Goal: Task Accomplishment & Management: Complete application form

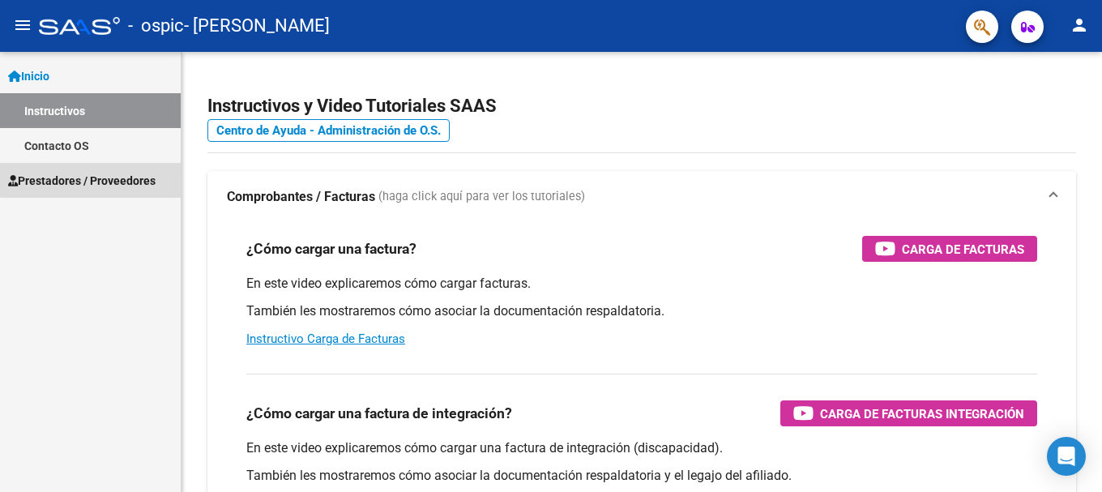
click at [100, 174] on span "Prestadores / Proveedores" at bounding box center [81, 181] width 147 height 18
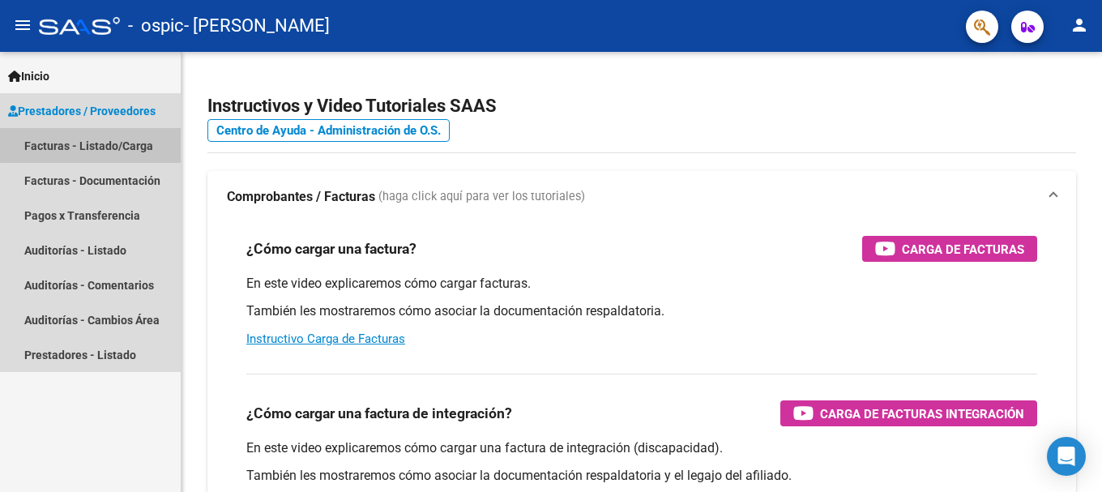
click at [109, 144] on link "Facturas - Listado/Carga" at bounding box center [90, 145] width 181 height 35
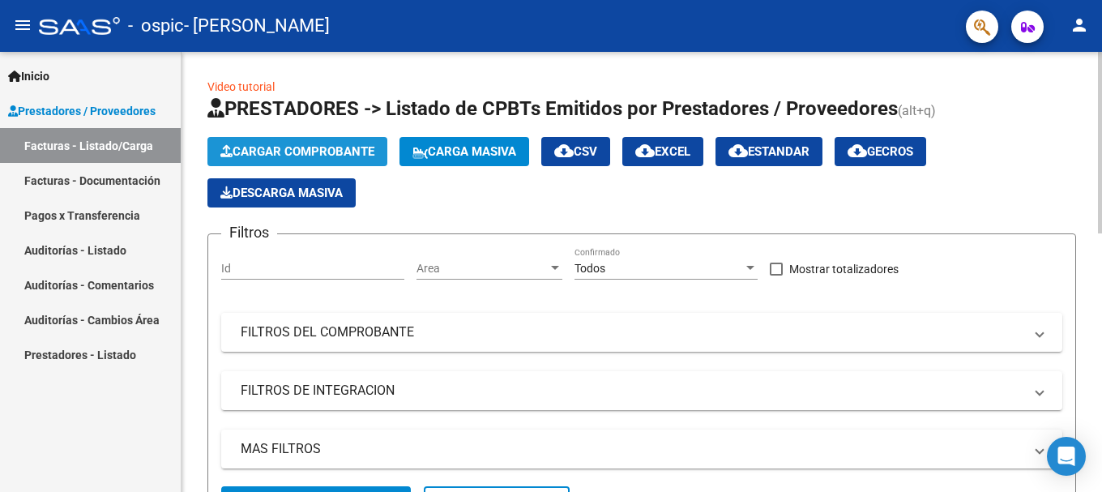
click at [241, 147] on span "Cargar Comprobante" at bounding box center [297, 151] width 154 height 15
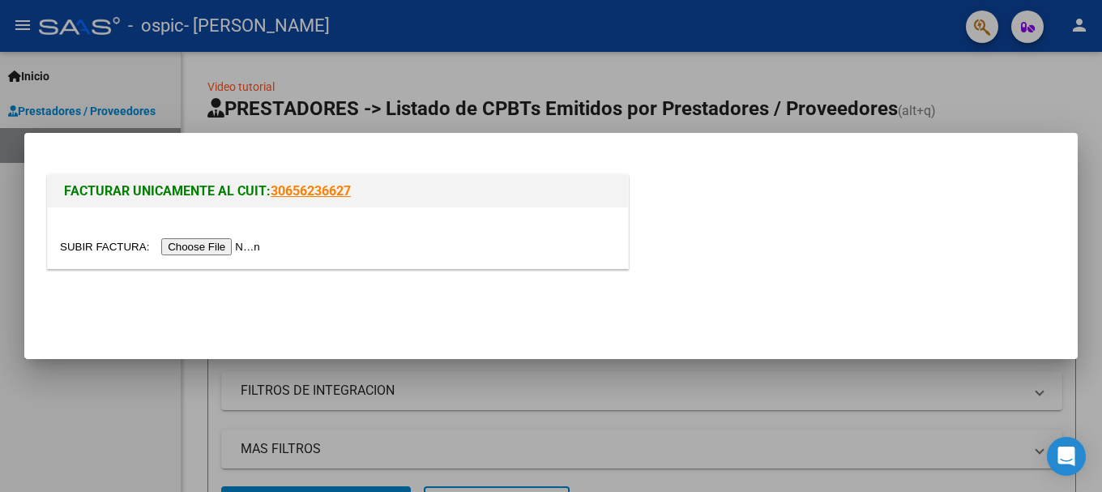
click at [198, 245] on input "file" at bounding box center [162, 246] width 205 height 17
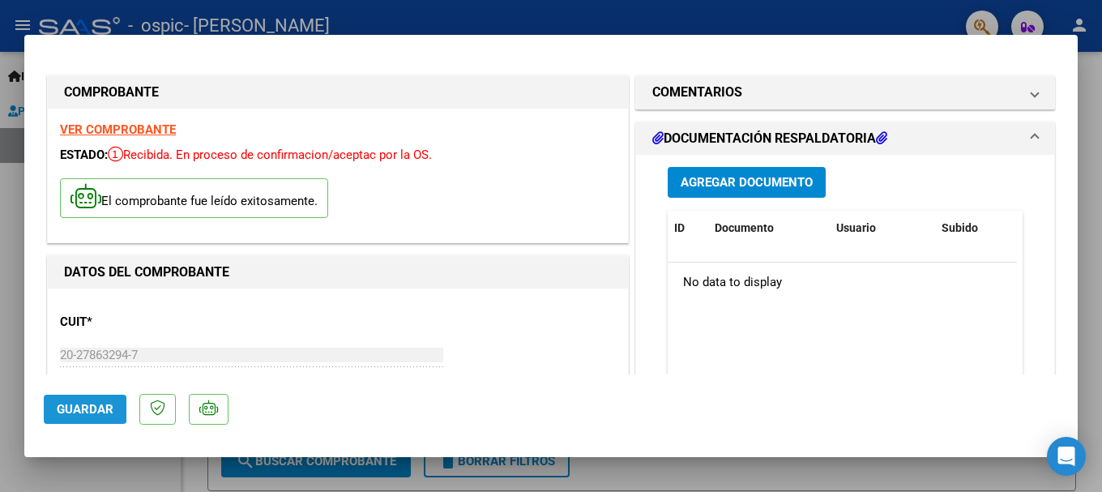
click at [98, 409] on span "Guardar" at bounding box center [85, 409] width 57 height 15
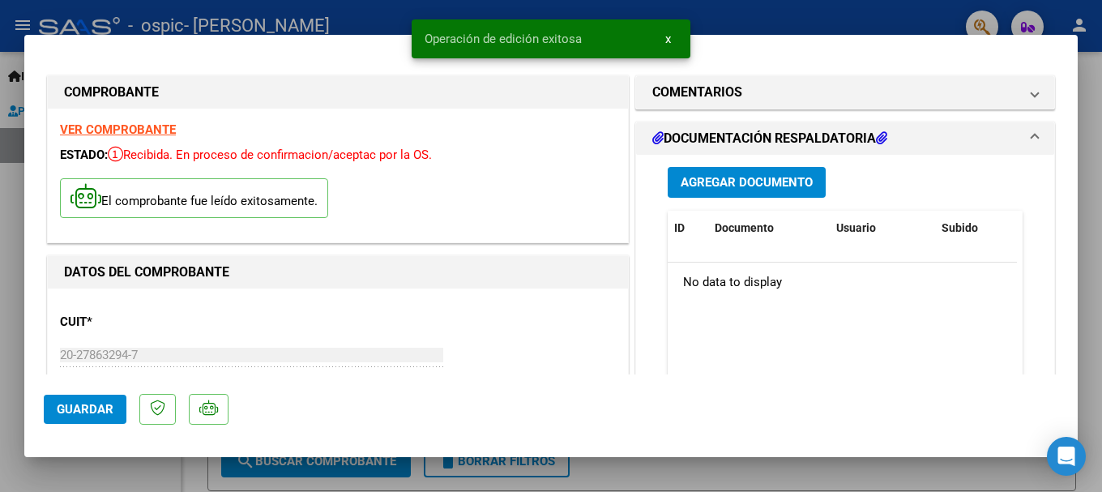
click at [357, 412] on mat-dialog-actions "Guardar" at bounding box center [551, 406] width 1014 height 64
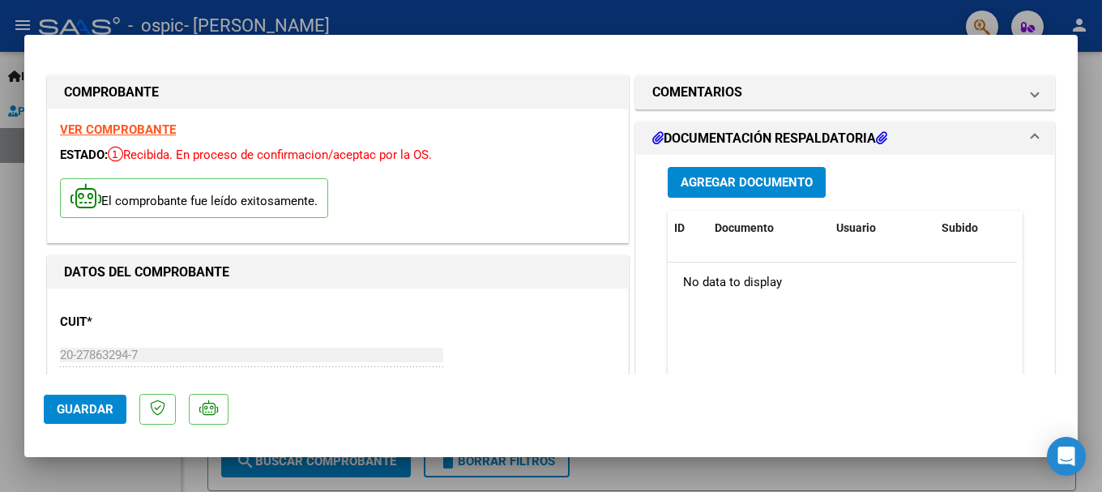
click at [829, 19] on div at bounding box center [551, 246] width 1102 height 492
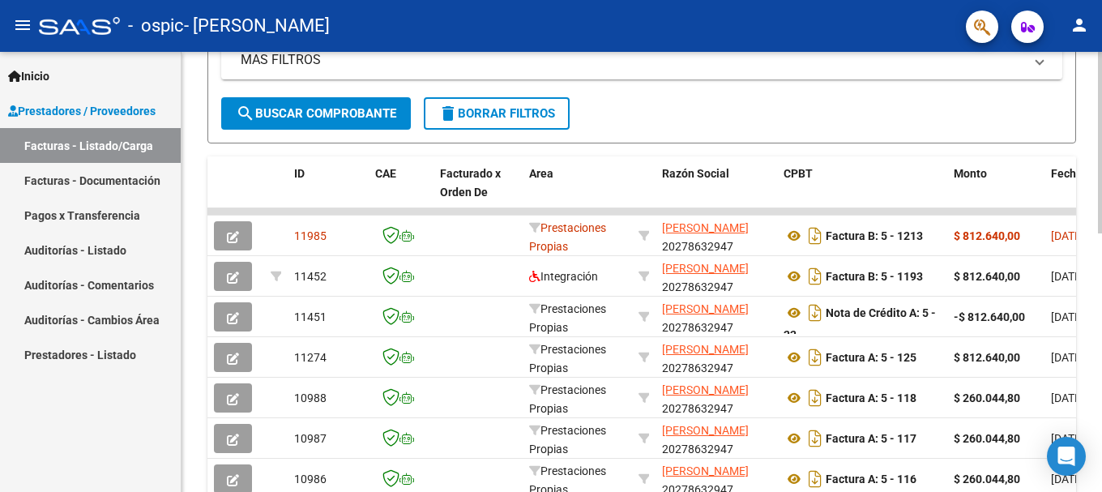
scroll to position [356, 0]
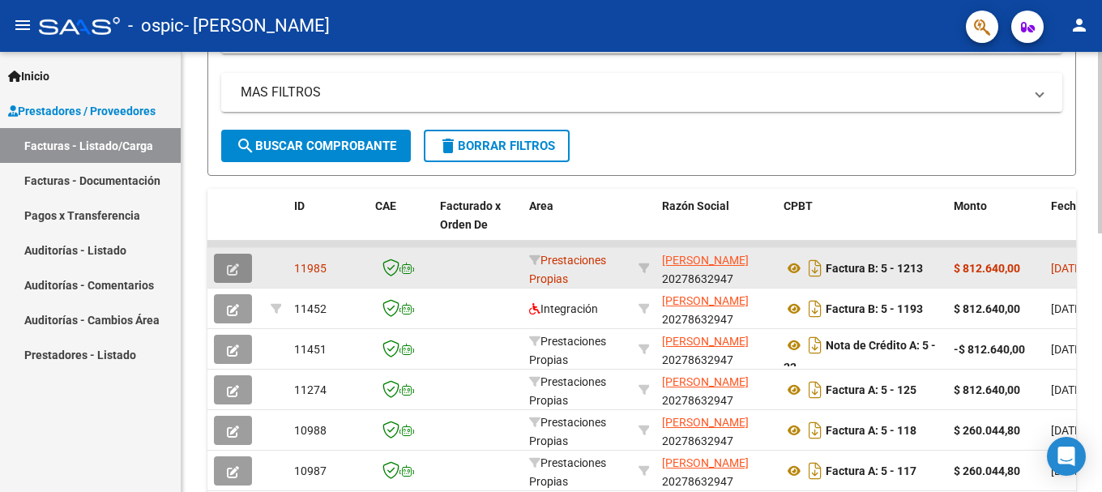
click at [234, 268] on icon "button" at bounding box center [233, 269] width 12 height 12
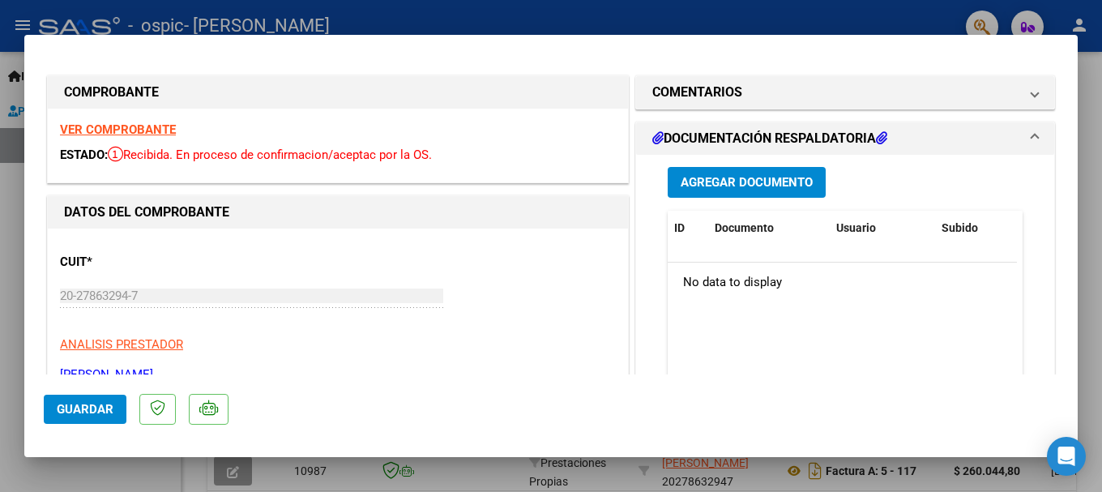
click at [567, 274] on div "CUIT * 20-27863294-7 Ingresar CUIT ANALISIS PRESTADOR [PERSON_NAME] [PERSON_NAM…" at bounding box center [338, 312] width 556 height 143
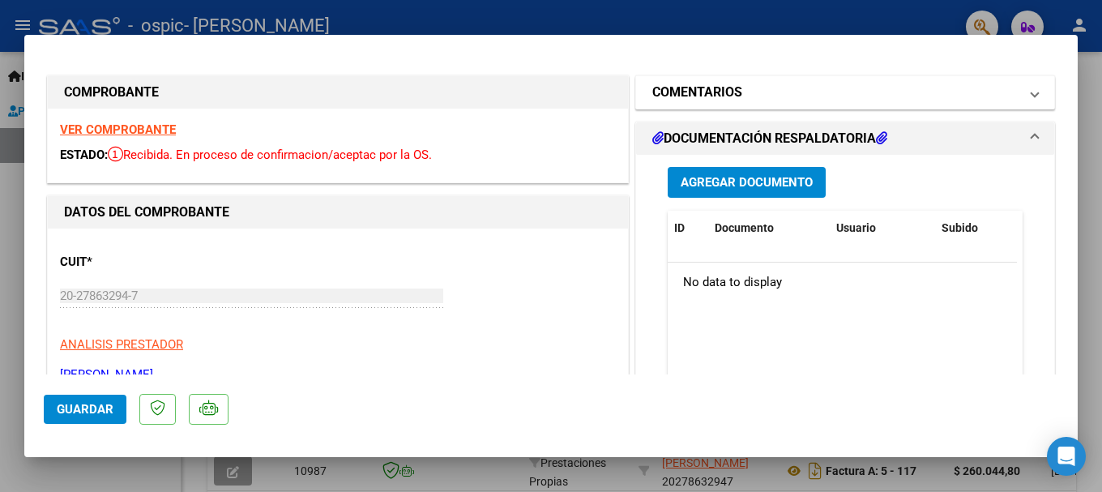
click at [760, 91] on mat-panel-title "COMENTARIOS" at bounding box center [835, 92] width 366 height 19
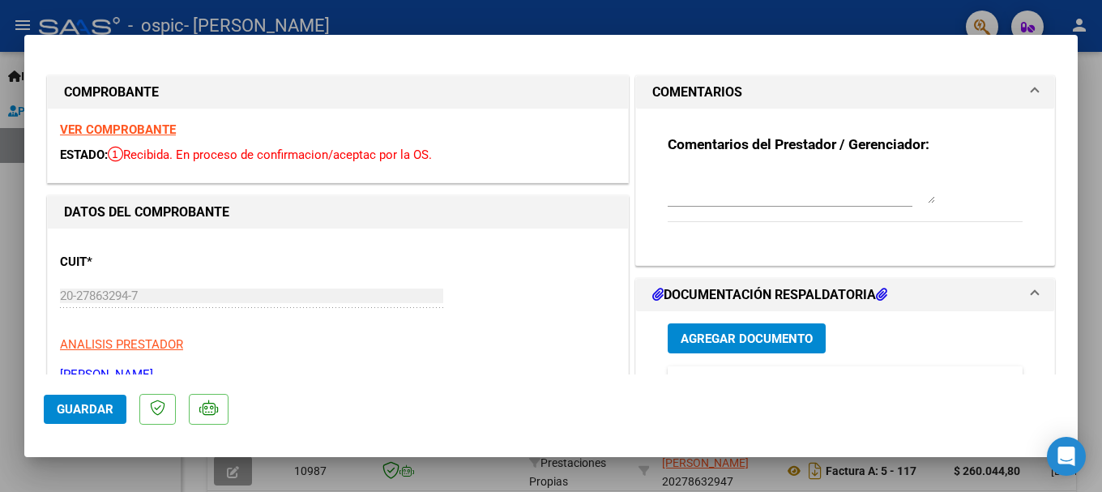
click at [760, 91] on mat-panel-title "COMENTARIOS" at bounding box center [835, 92] width 366 height 19
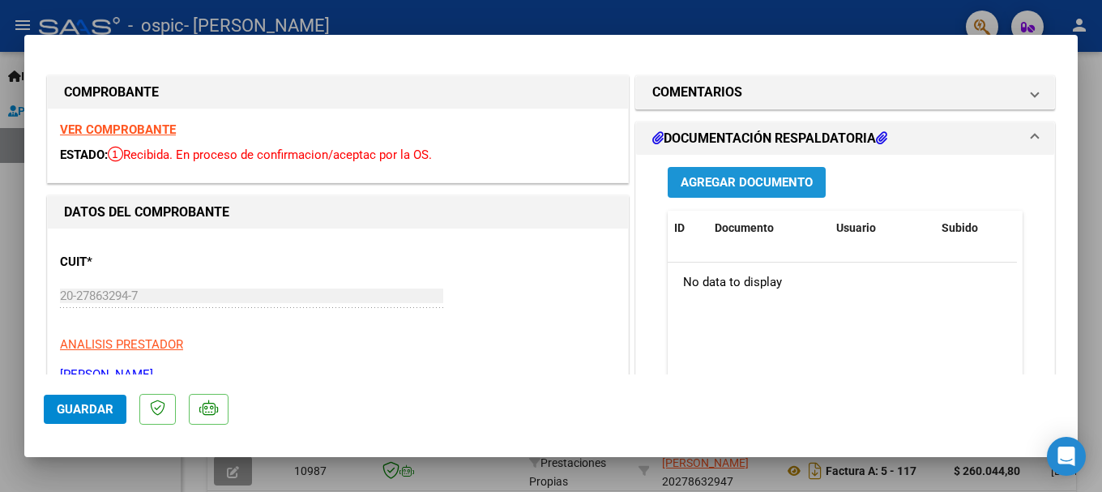
click at [728, 183] on span "Agregar Documento" at bounding box center [746, 183] width 132 height 15
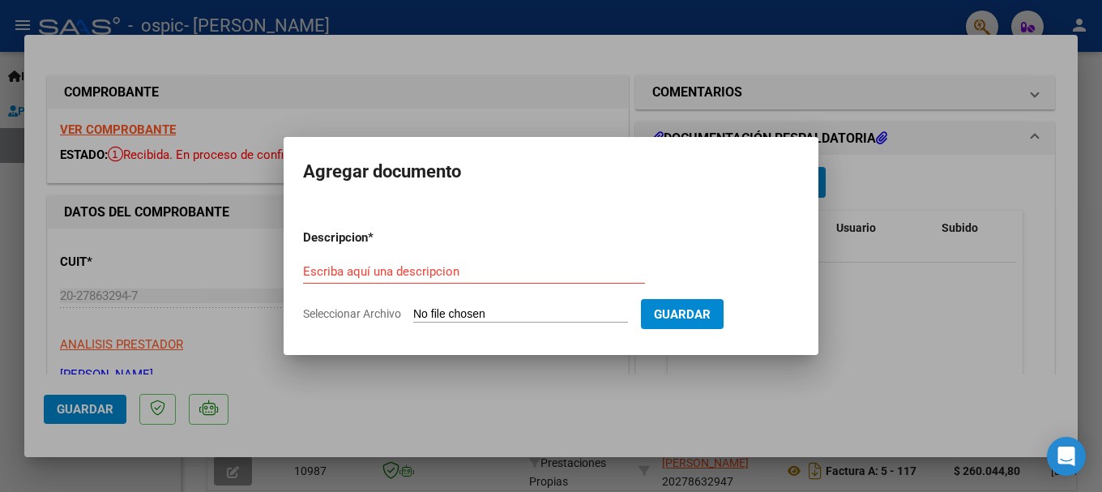
click at [581, 420] on div at bounding box center [551, 246] width 1102 height 492
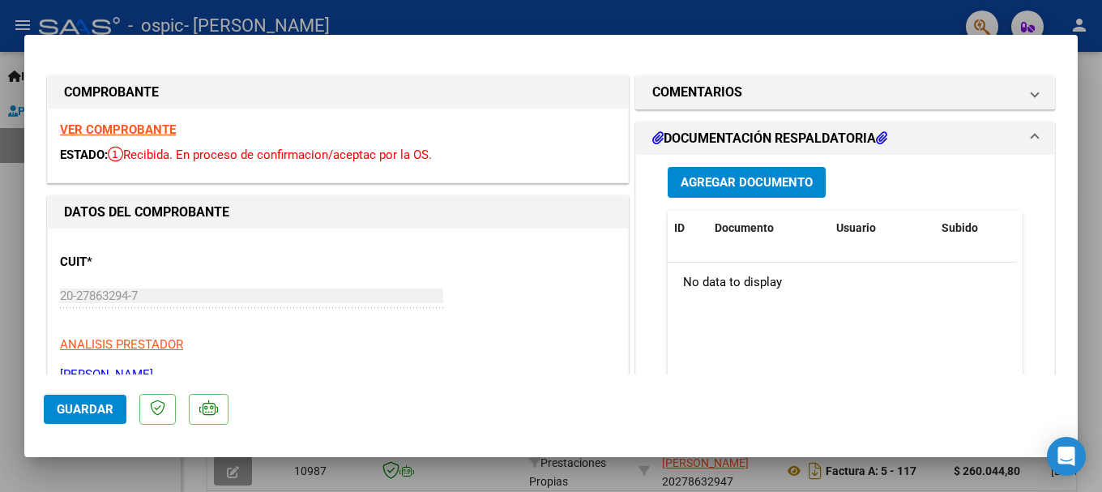
click at [311, 363] on div "CUIT * 20-27863294-7 Ingresar CUIT ANALISIS PRESTADOR [PERSON_NAME] [PERSON_NAM…" at bounding box center [338, 312] width 556 height 143
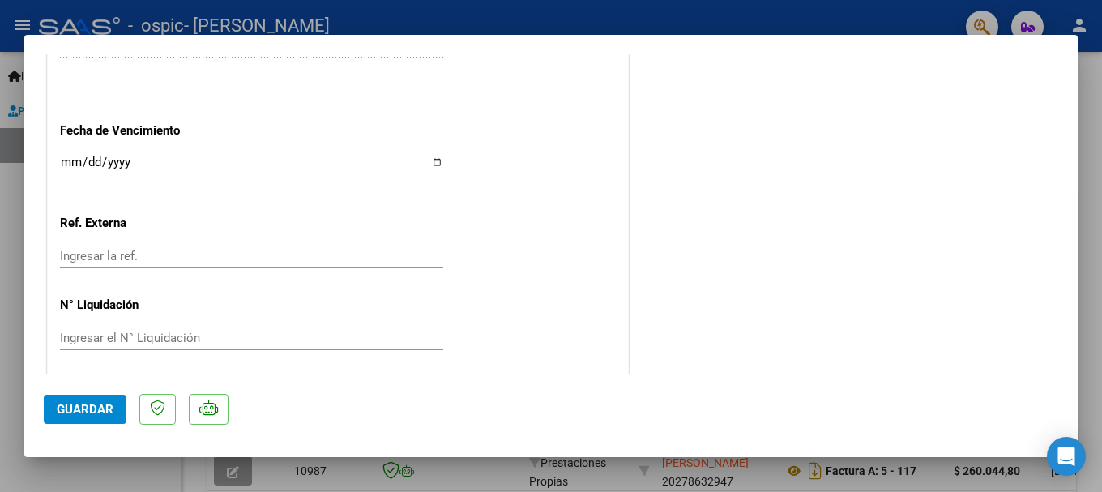
scroll to position [915, 0]
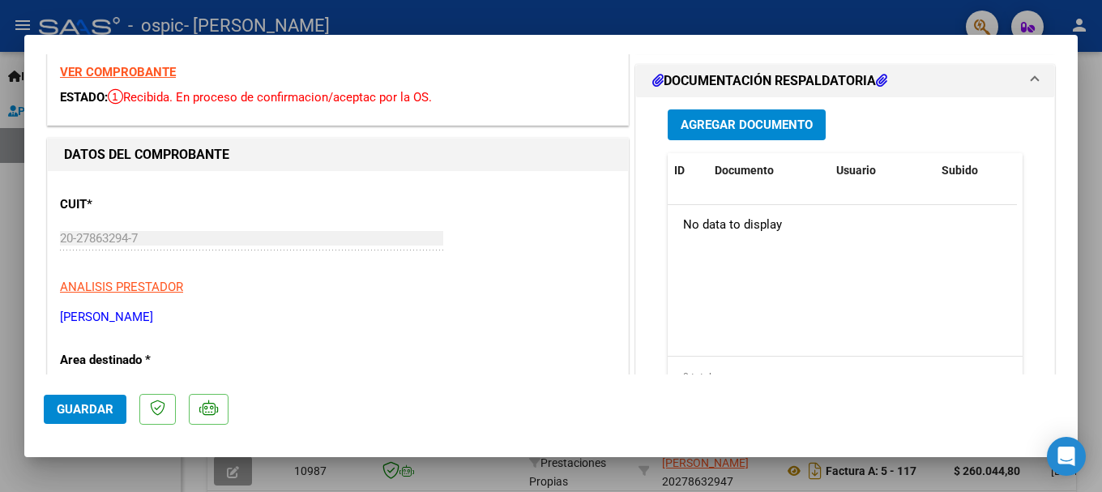
scroll to position [40, 0]
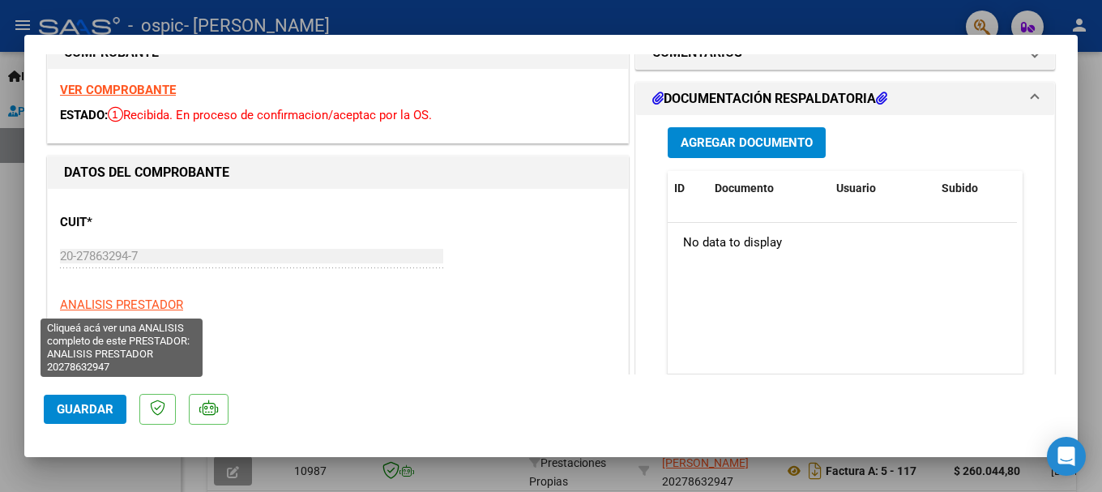
click at [121, 304] on span "ANALISIS PRESTADOR" at bounding box center [121, 304] width 123 height 15
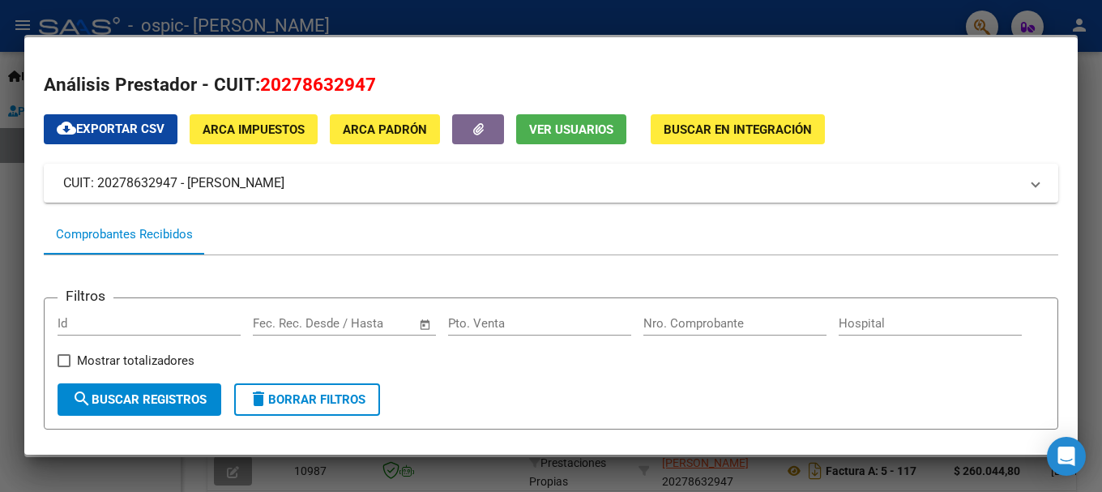
click at [1090, 130] on div at bounding box center [551, 246] width 1102 height 492
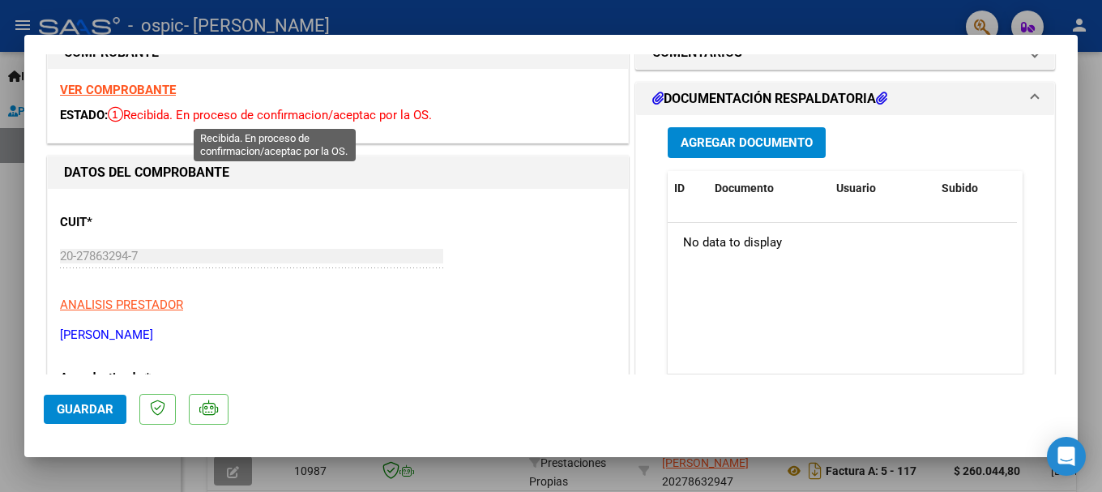
click at [380, 111] on span "Recibida. En proceso de confirmacion/aceptac por la OS." at bounding box center [270, 115] width 324 height 15
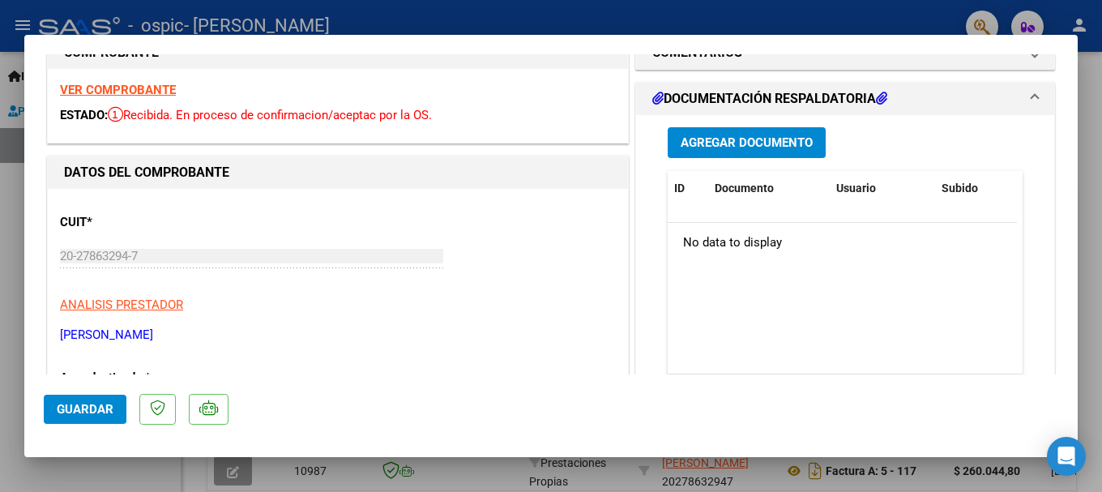
click at [113, 89] on strong "VER COMPROBANTE" at bounding box center [118, 90] width 116 height 15
click at [517, 17] on div at bounding box center [551, 246] width 1102 height 492
type input "$ 0,00"
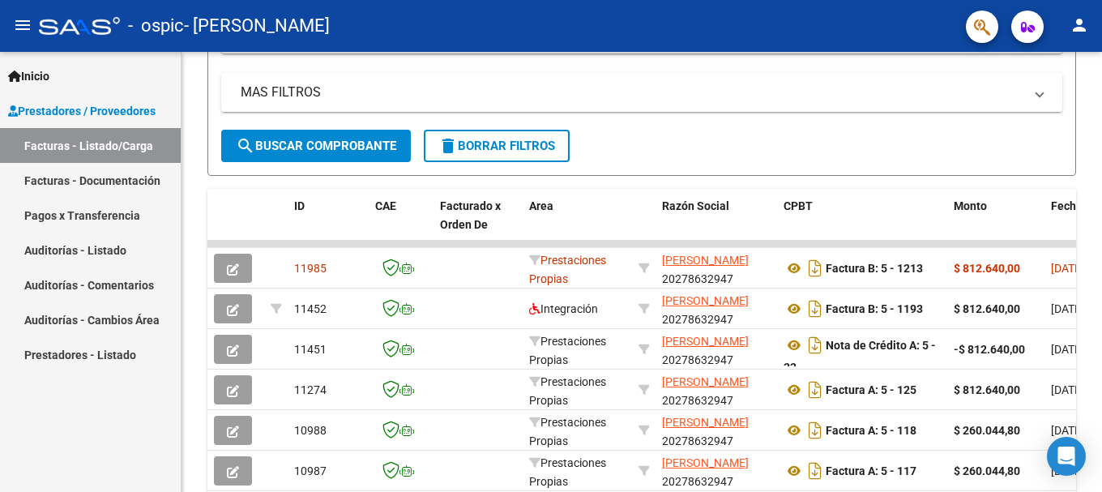
scroll to position [356, 0]
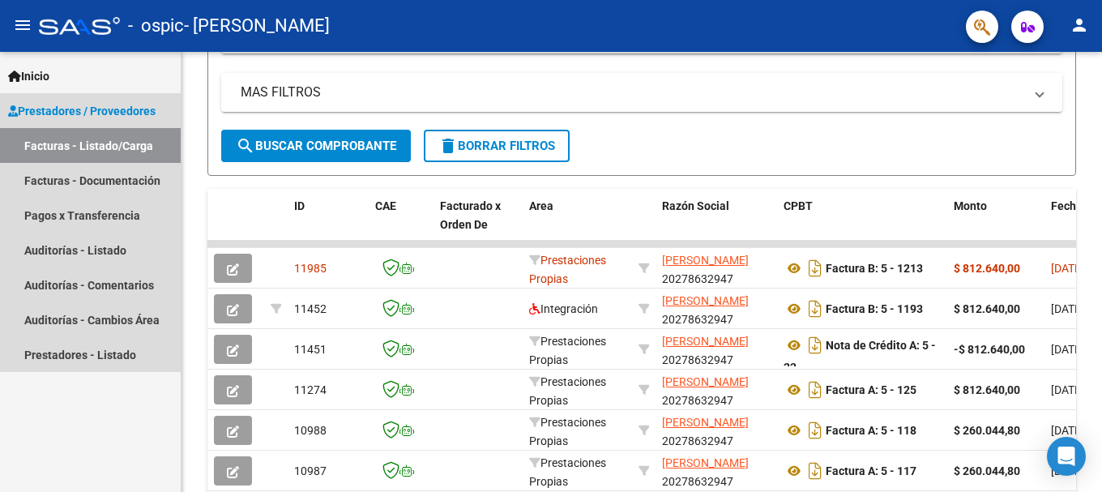
click at [84, 147] on link "Facturas - Listado/Carga" at bounding box center [90, 145] width 181 height 35
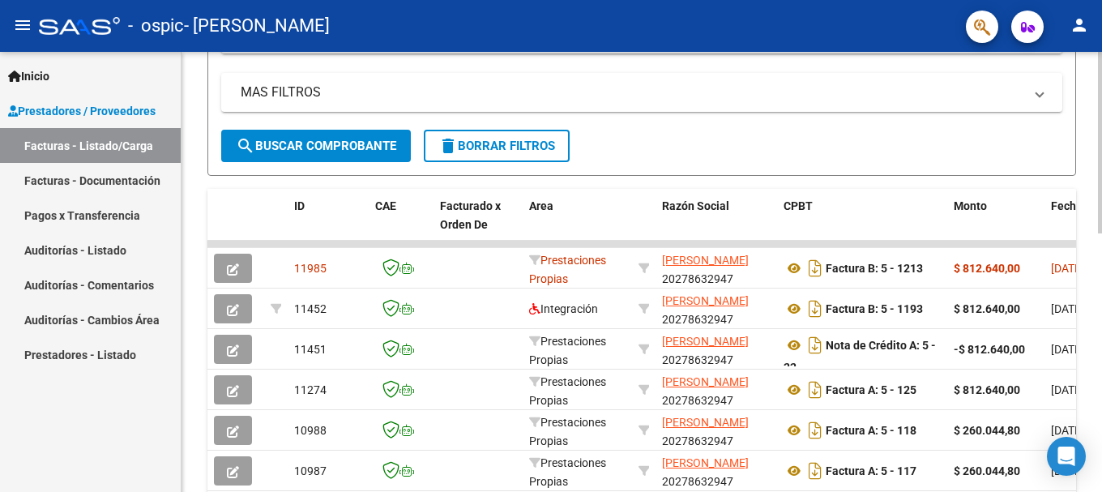
click at [615, 157] on form "Filtros Id Area Area Todos Confirmado Mostrar totalizadores FILTROS DEL COMPROB…" at bounding box center [641, 26] width 868 height 299
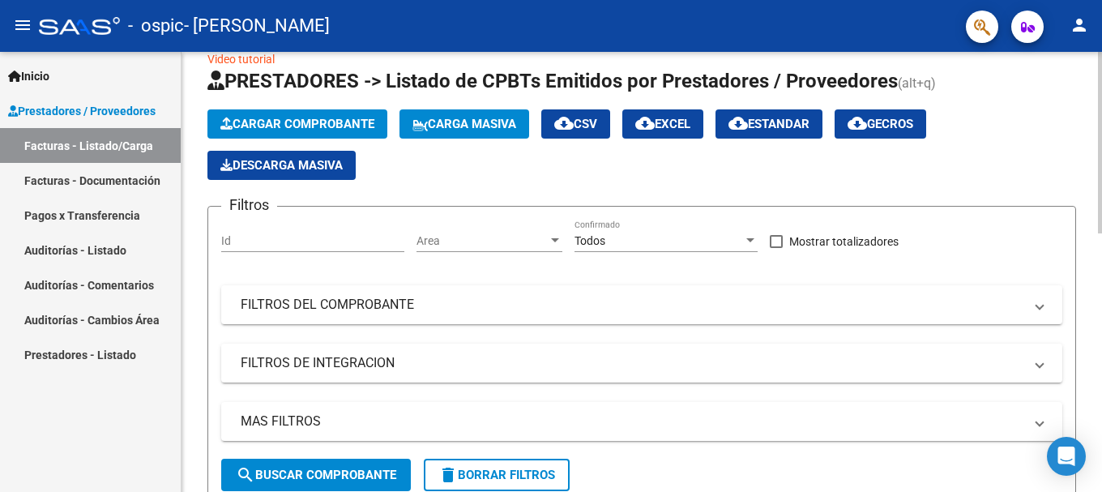
scroll to position [0, 0]
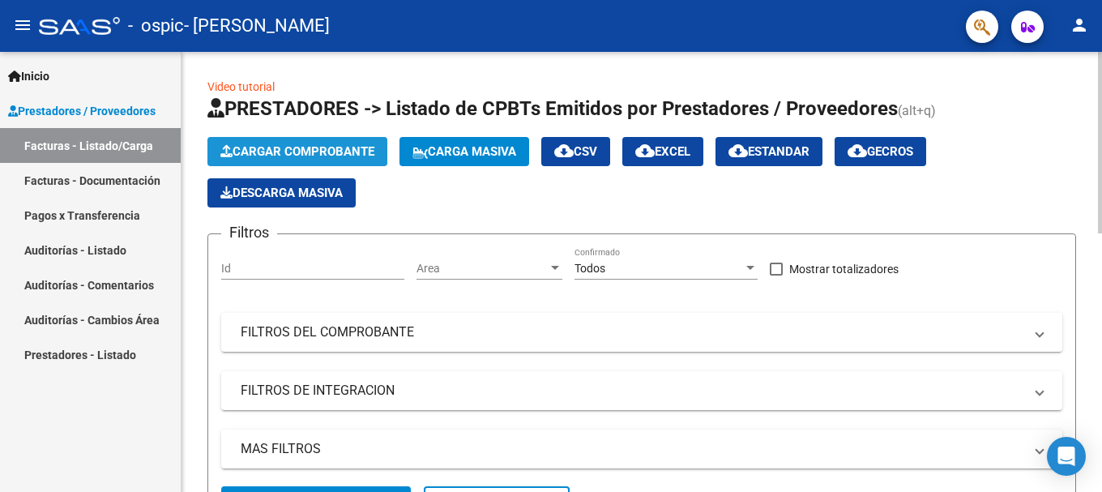
click at [309, 149] on span "Cargar Comprobante" at bounding box center [297, 151] width 154 height 15
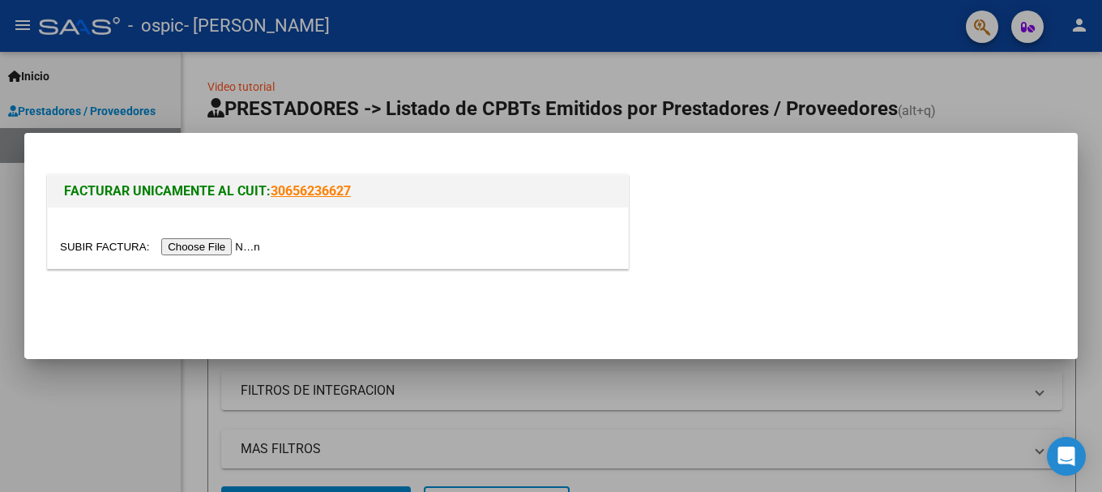
click at [237, 245] on input "file" at bounding box center [162, 246] width 205 height 17
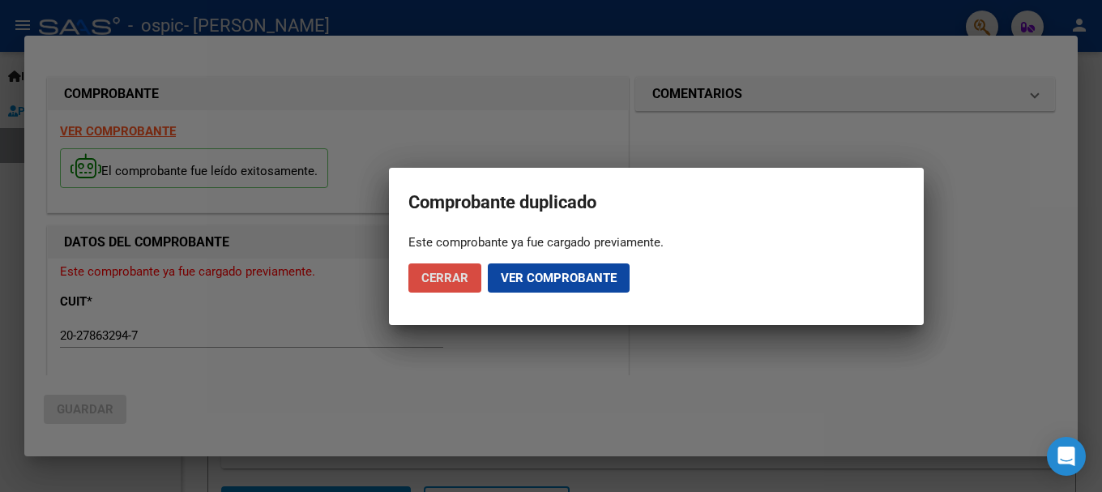
click at [443, 279] on span "Cerrar" at bounding box center [444, 278] width 47 height 15
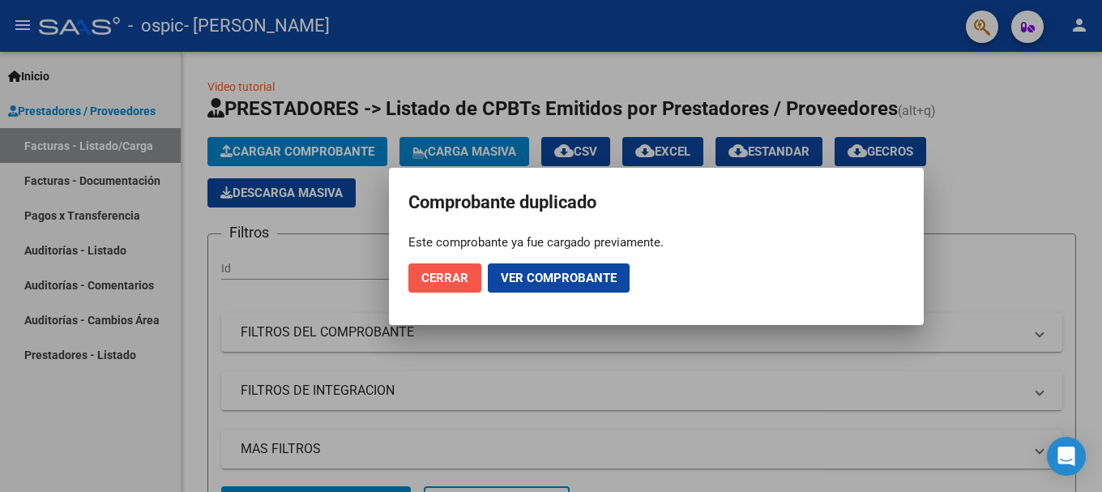
click at [443, 279] on span "Cerrar" at bounding box center [444, 278] width 47 height 15
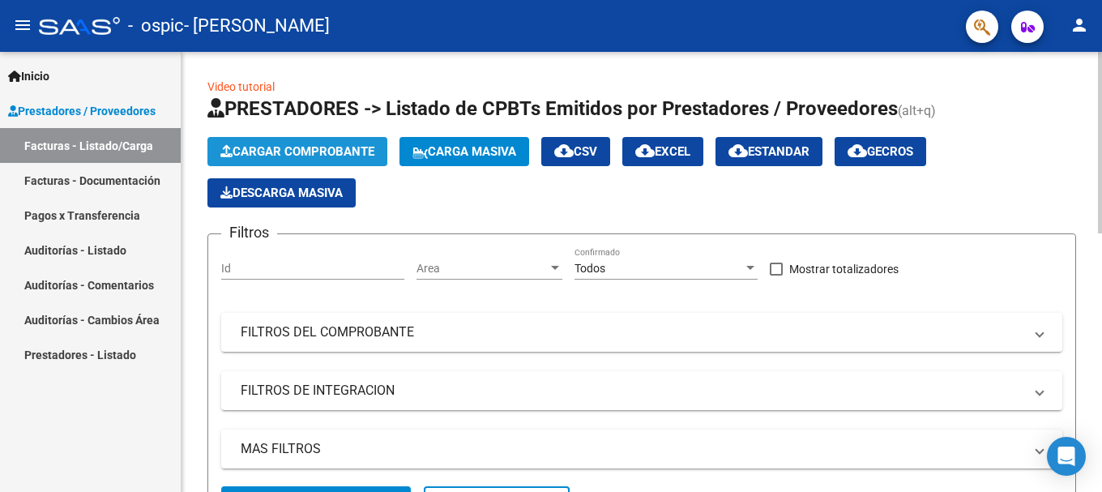
click at [271, 151] on span "Cargar Comprobante" at bounding box center [297, 151] width 154 height 15
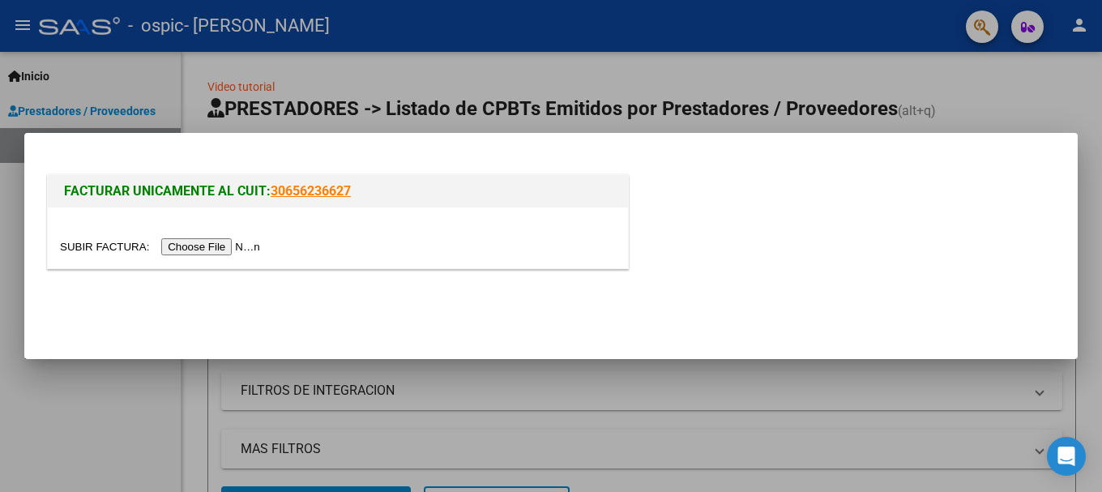
click at [224, 246] on input "file" at bounding box center [162, 246] width 205 height 17
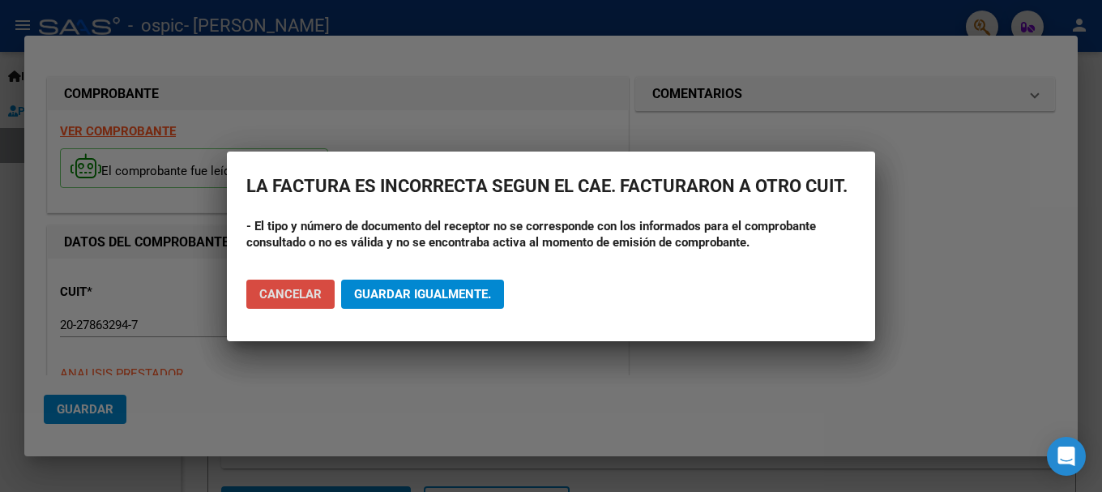
click at [305, 292] on span "Cancelar" at bounding box center [290, 294] width 62 height 15
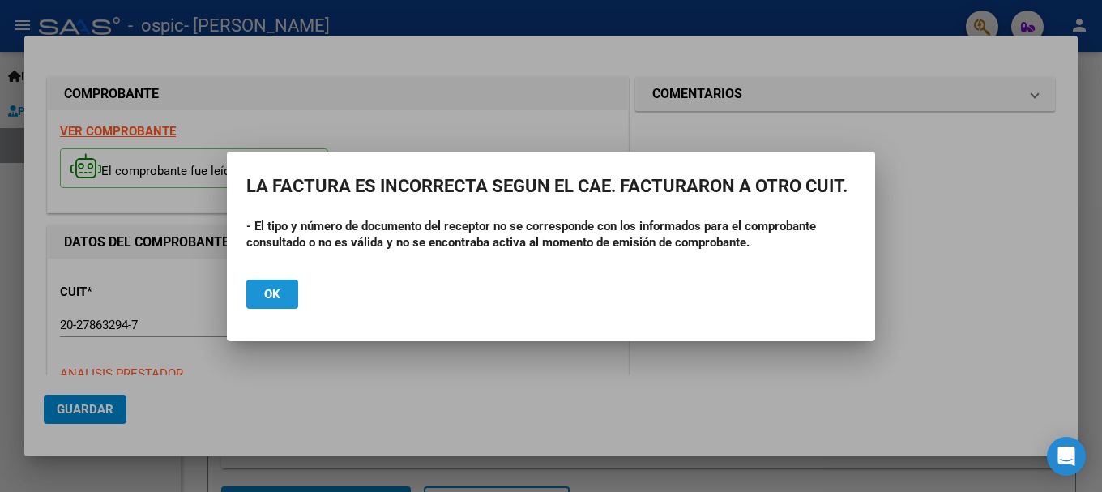
click at [288, 292] on button "Ok" at bounding box center [272, 293] width 52 height 29
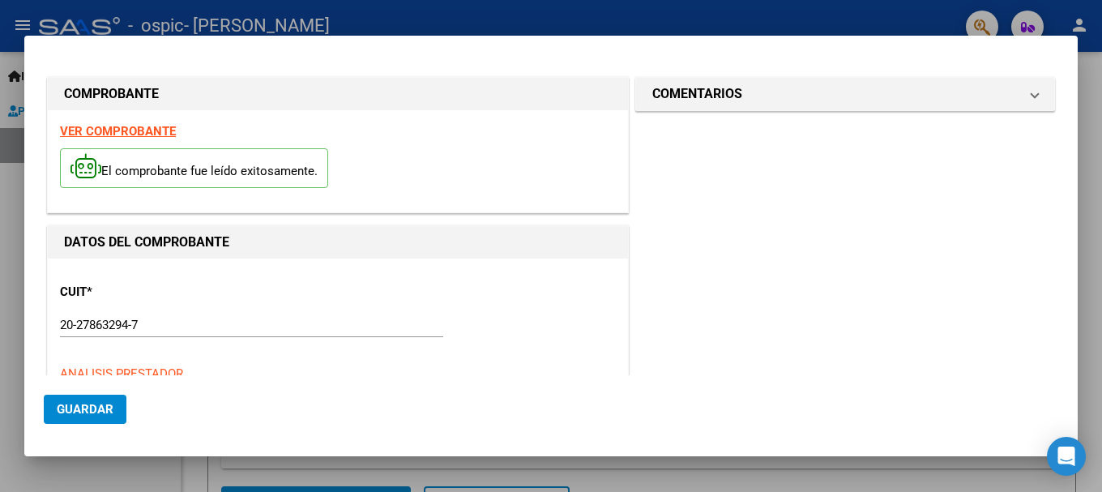
click at [690, 16] on div at bounding box center [551, 246] width 1102 height 492
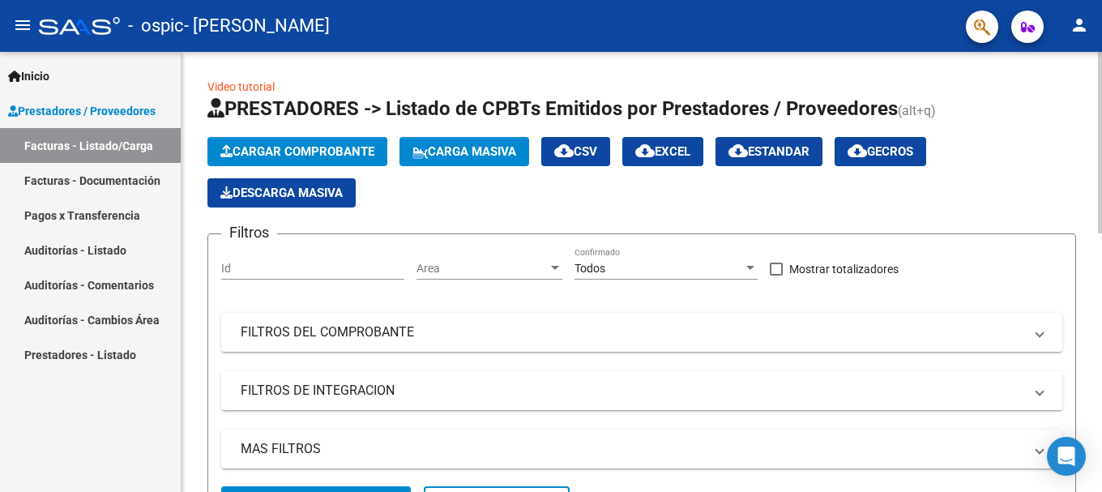
click at [253, 148] on span "Cargar Comprobante" at bounding box center [297, 151] width 154 height 15
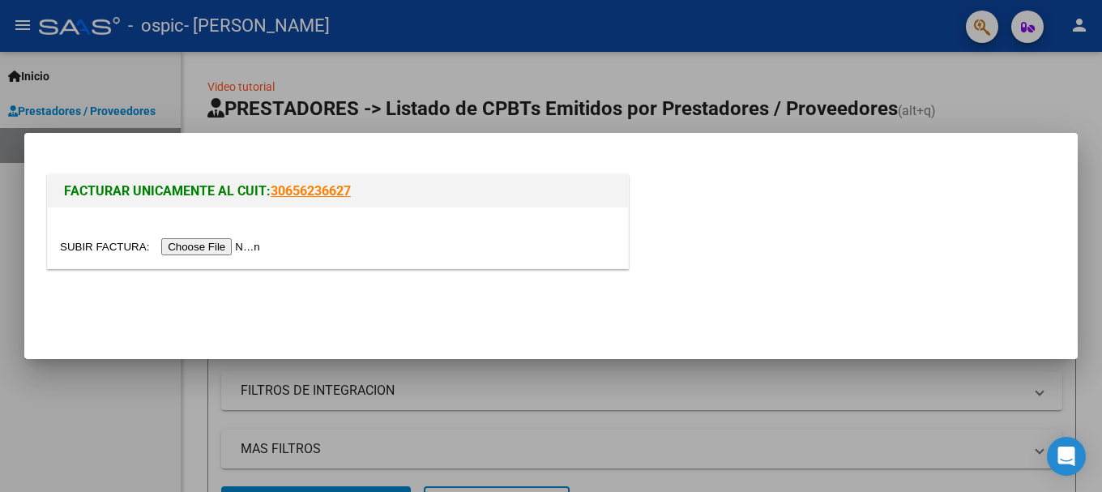
click at [635, 87] on div at bounding box center [551, 246] width 1102 height 492
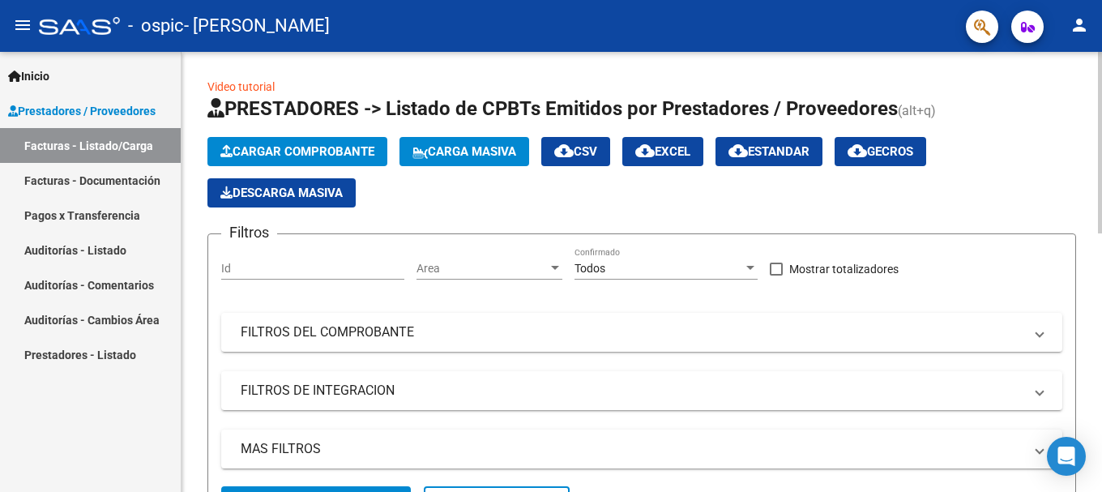
click at [407, 423] on div "Filtros Id Area Area Todos Confirmado Mostrar totalizadores FILTROS DEL COMPROB…" at bounding box center [641, 366] width 841 height 239
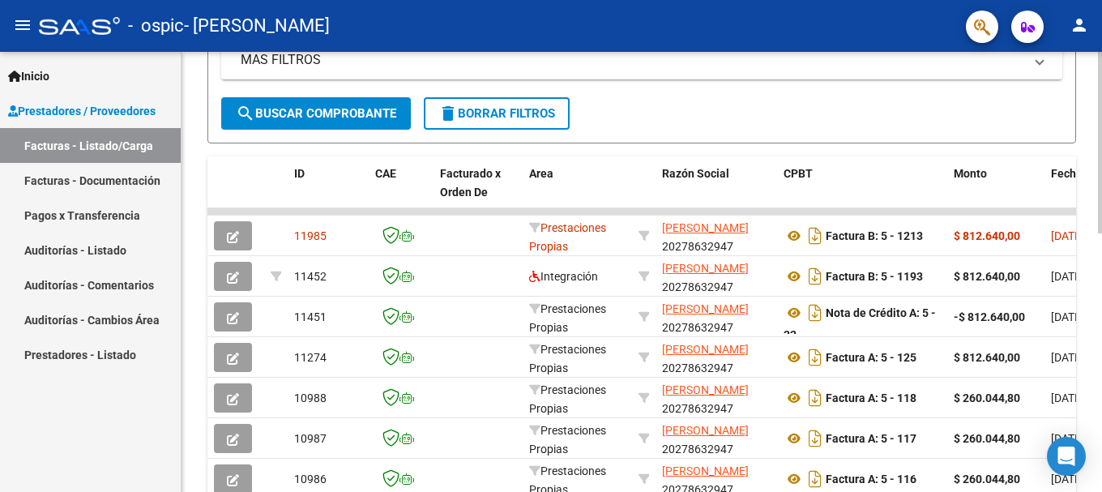
scroll to position [629, 0]
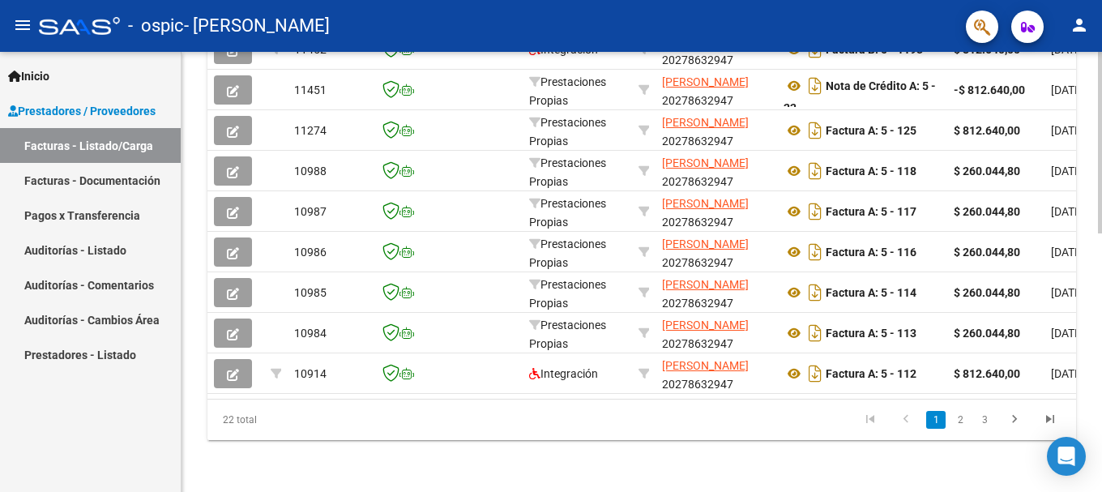
click at [1101, 462] on div at bounding box center [1100, 272] width 4 height 440
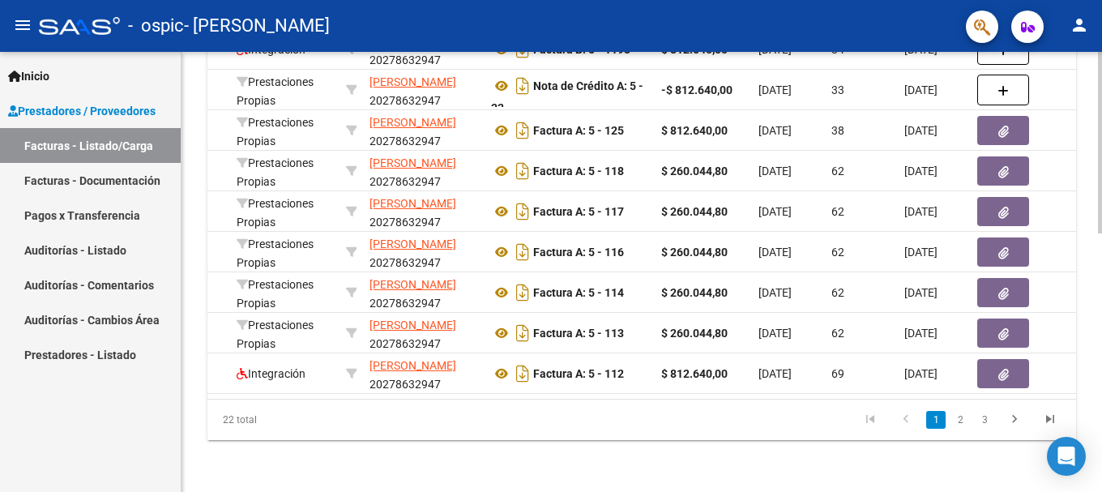
scroll to position [0, 356]
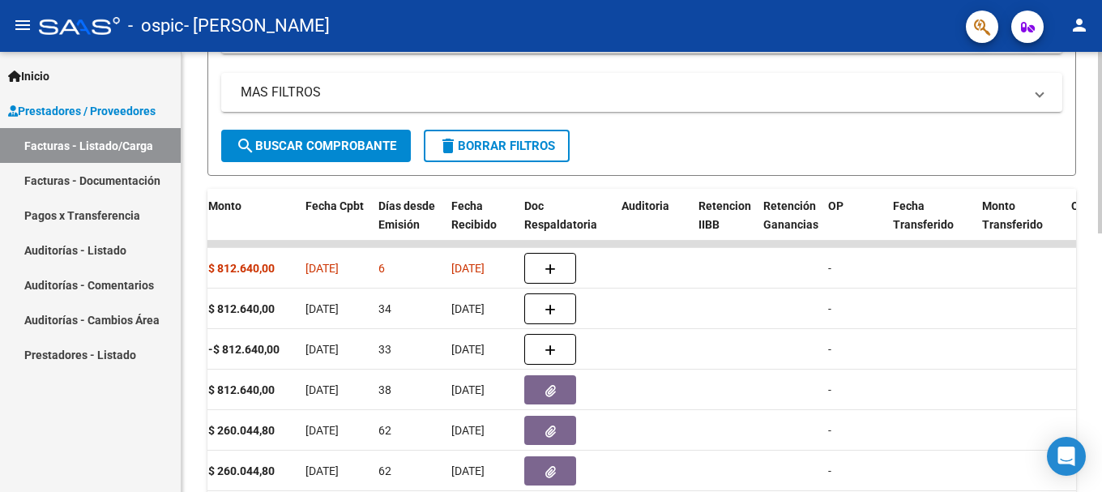
scroll to position [389, 0]
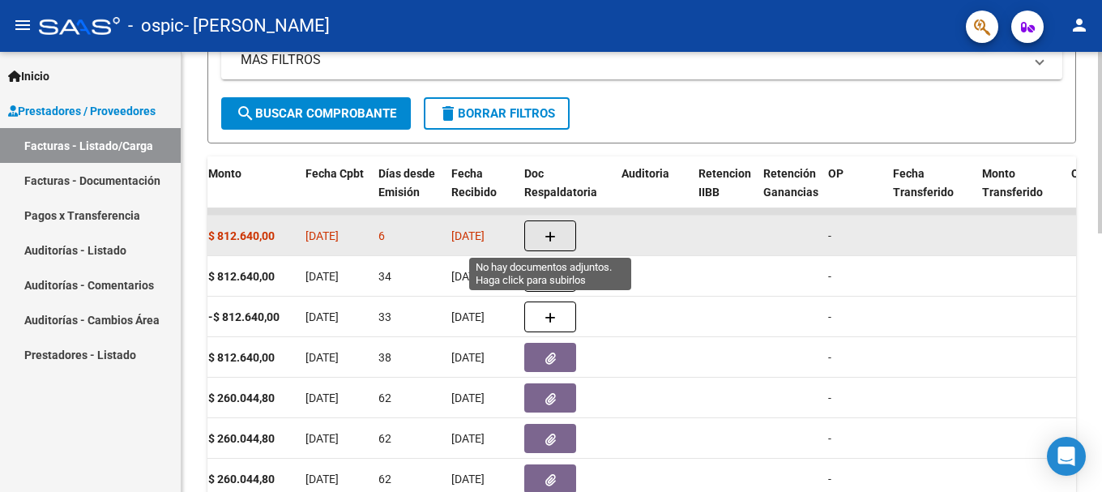
click at [552, 231] on icon "button" at bounding box center [549, 237] width 11 height 12
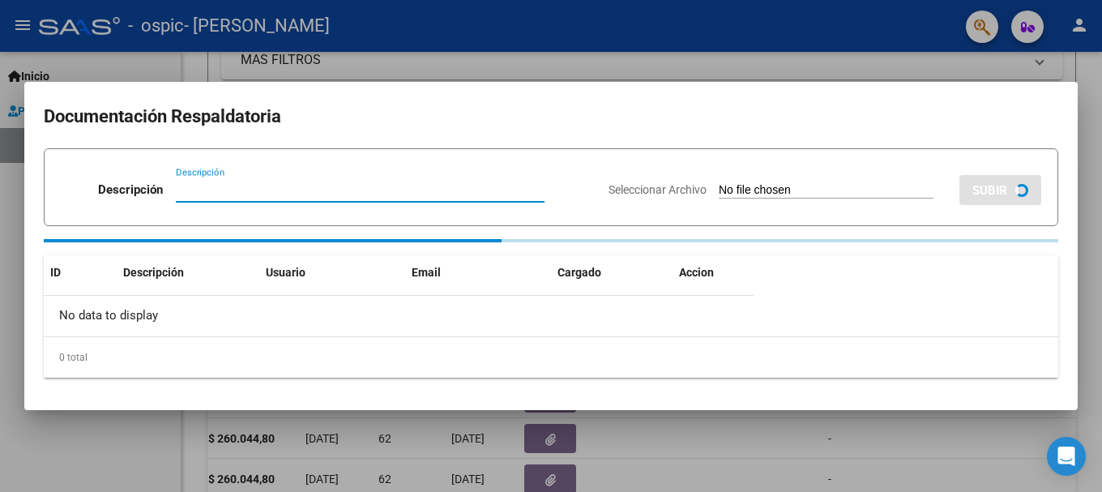
click at [726, 187] on input "Seleccionar Archivo" at bounding box center [826, 190] width 215 height 15
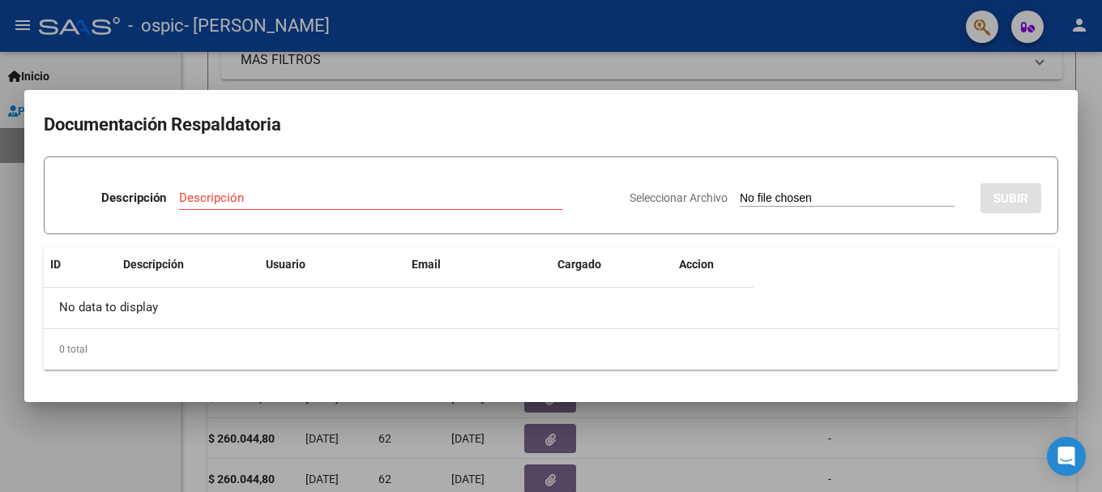
type input "C:\fakepath\Planilla asistencia septiembre Mitai.pdf"
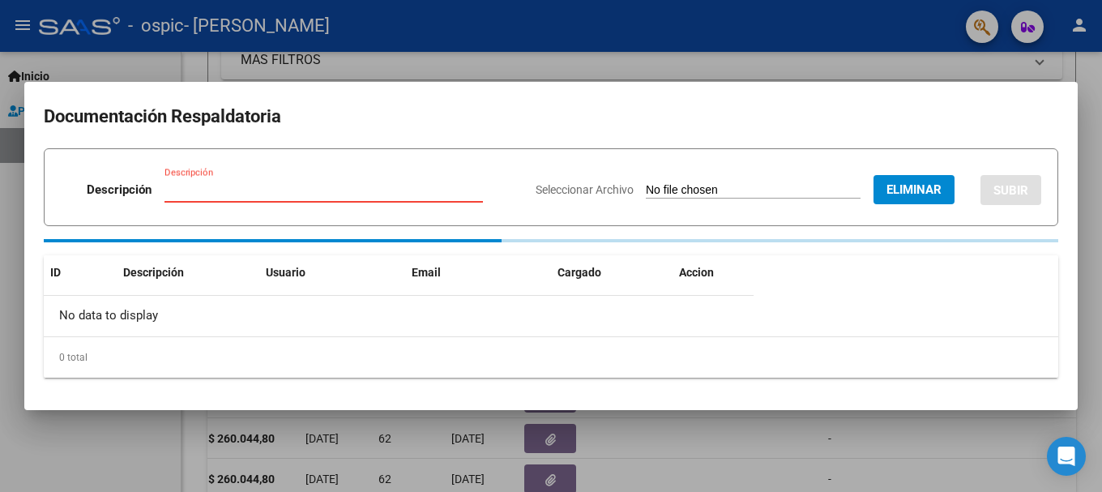
click at [179, 187] on input "Descripción" at bounding box center [323, 189] width 318 height 15
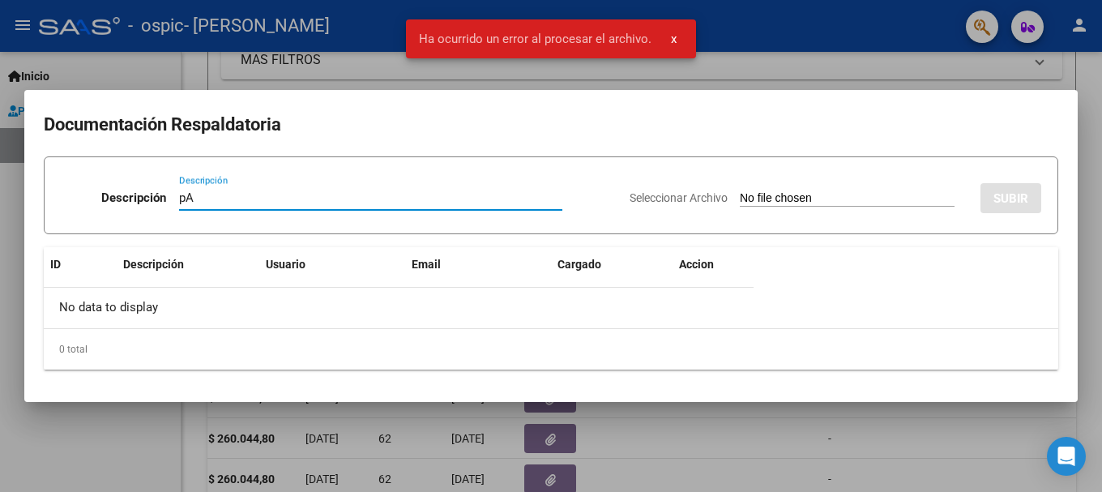
type input "p"
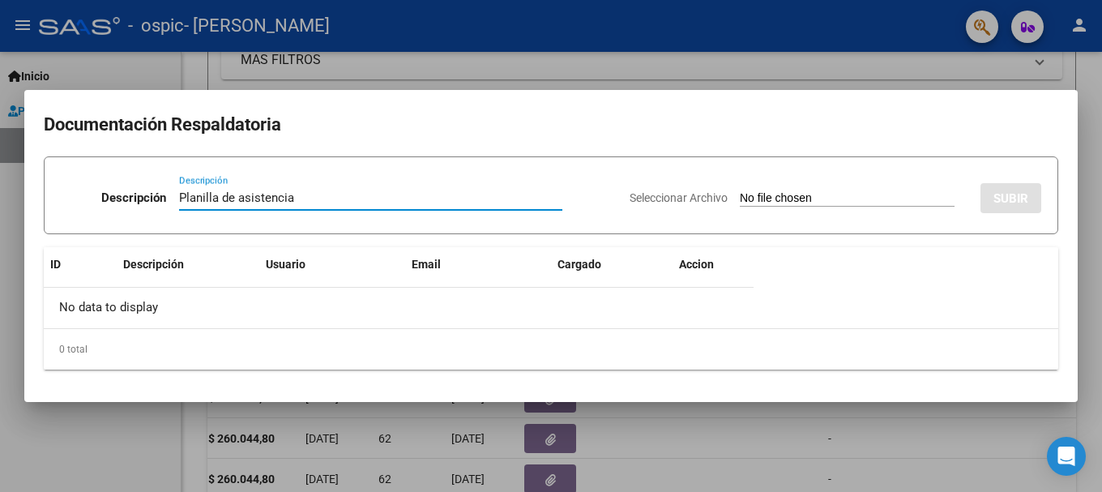
type input "Planilla de asistencia"
click at [1004, 300] on div "ID Descripción Usuario Email Cargado Accion No data to display 0 total 1" at bounding box center [551, 308] width 1014 height 122
click at [309, 215] on div "Planilla de asistencia Descripción" at bounding box center [370, 205] width 383 height 40
click at [327, 194] on input "Planilla de asistencia" at bounding box center [370, 197] width 383 height 15
click at [780, 248] on div "ID Descripción Usuario Email Cargado Accion No data to display 0 total 1" at bounding box center [551, 308] width 1014 height 122
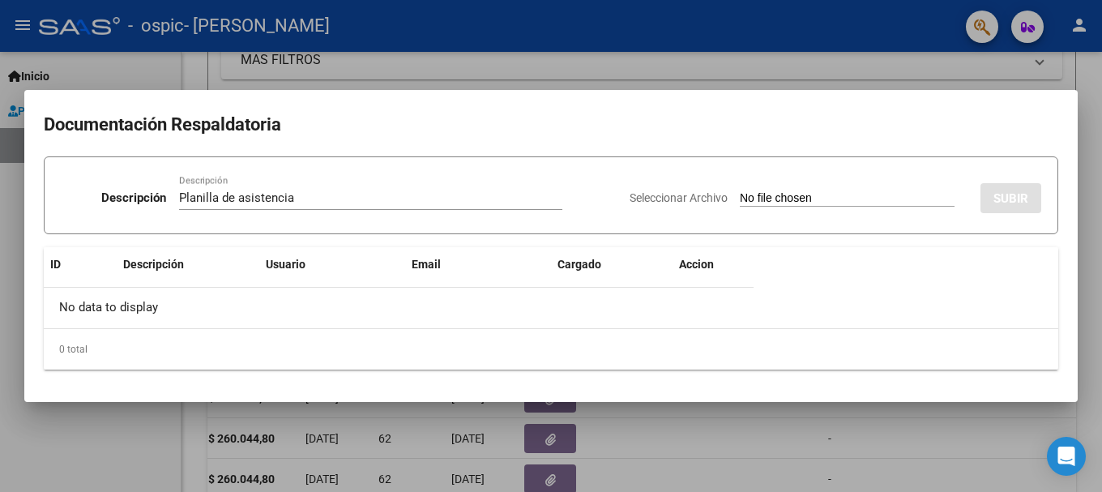
click at [846, 197] on input "Seleccionar Archivo" at bounding box center [847, 198] width 215 height 15
type input "C:\fakepath\Planilla asistencia septiembre Mitai.pdf"
click at [825, 199] on input "Seleccionar Archivo" at bounding box center [847, 198] width 215 height 15
type input "C:\fakepath\Planilla asistencia septiembre Mitai.pdf"
click at [844, 194] on input "Seleccionar Archivo" at bounding box center [847, 198] width 215 height 15
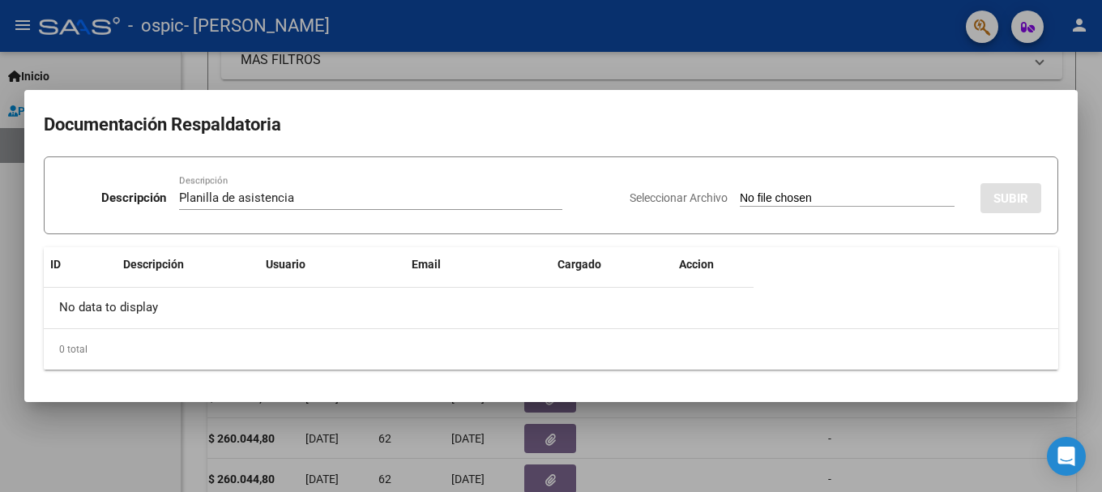
type input "C:\fakepath\Planilla asistencia septiembre Mitai.pdf"
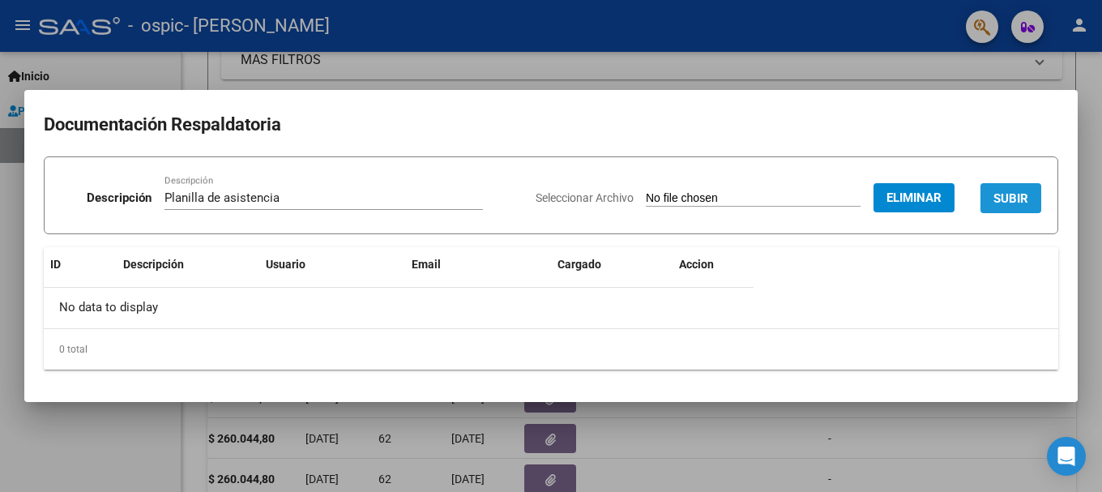
click at [1006, 194] on span "SUBIR" at bounding box center [1010, 198] width 35 height 15
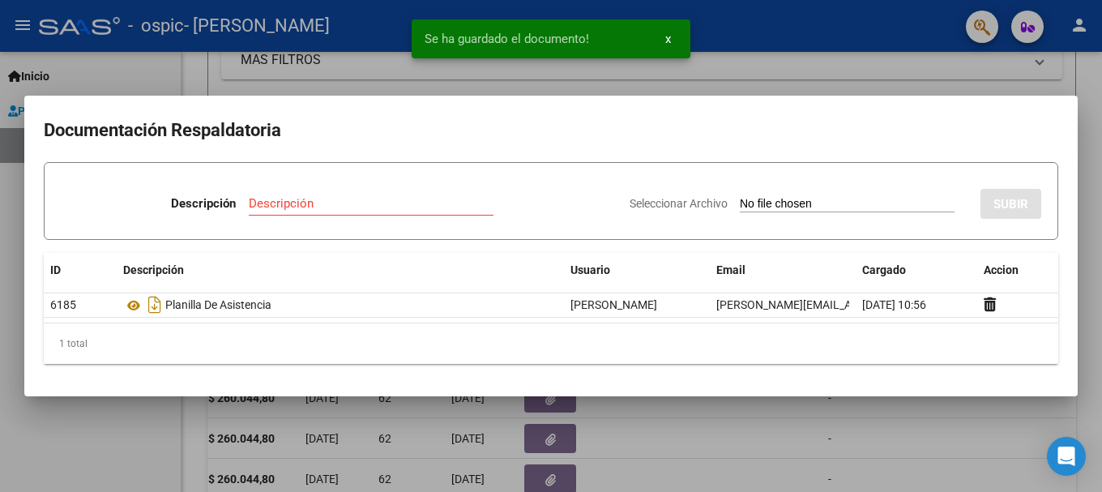
click at [760, 205] on input "Seleccionar Archivo" at bounding box center [847, 204] width 215 height 15
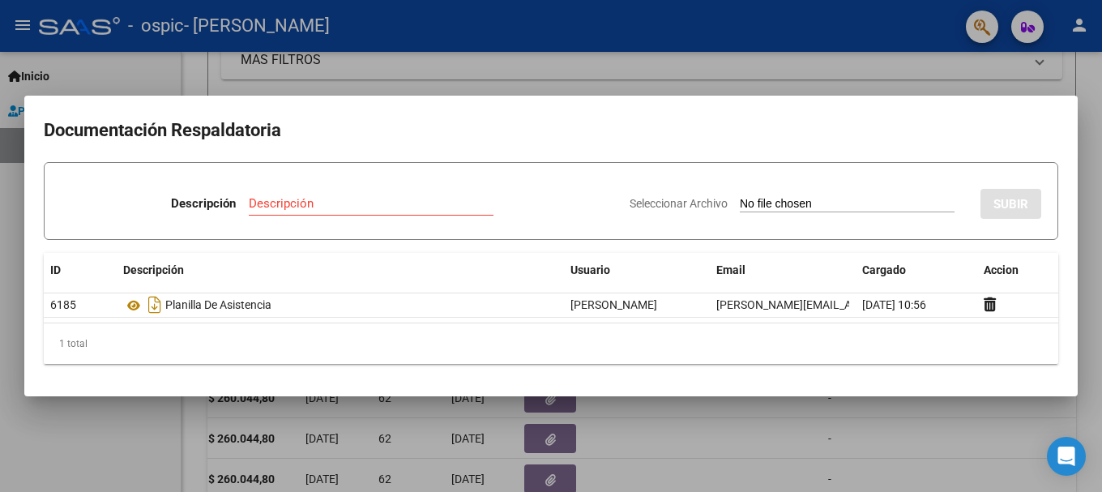
type input "C:\fakepath\CAE.pdf"
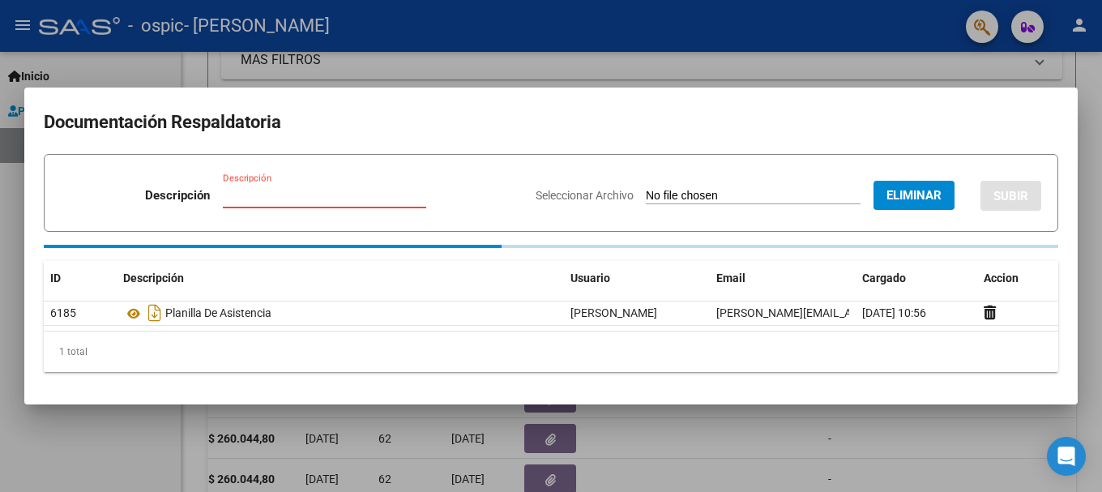
click at [231, 196] on input "Descripción" at bounding box center [324, 195] width 203 height 15
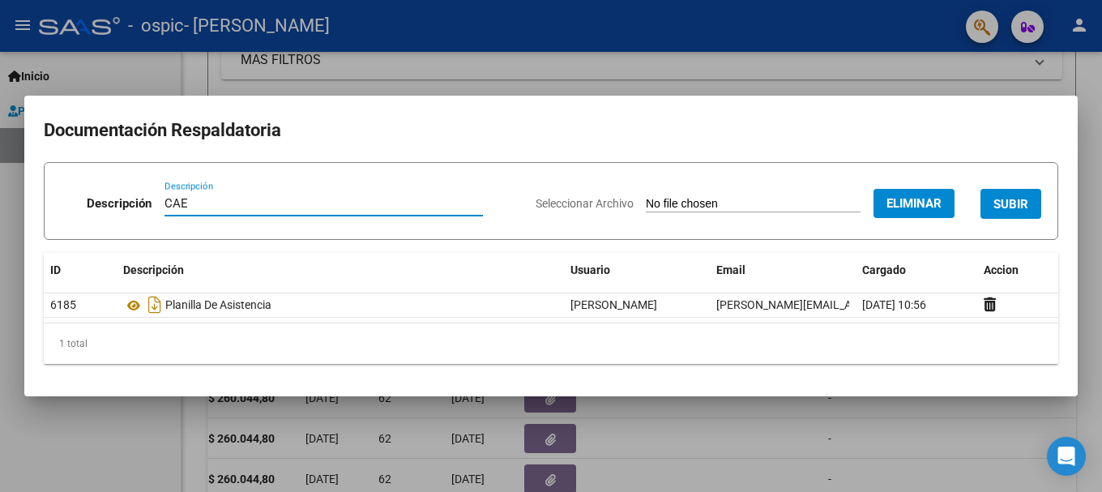
type input "CAE"
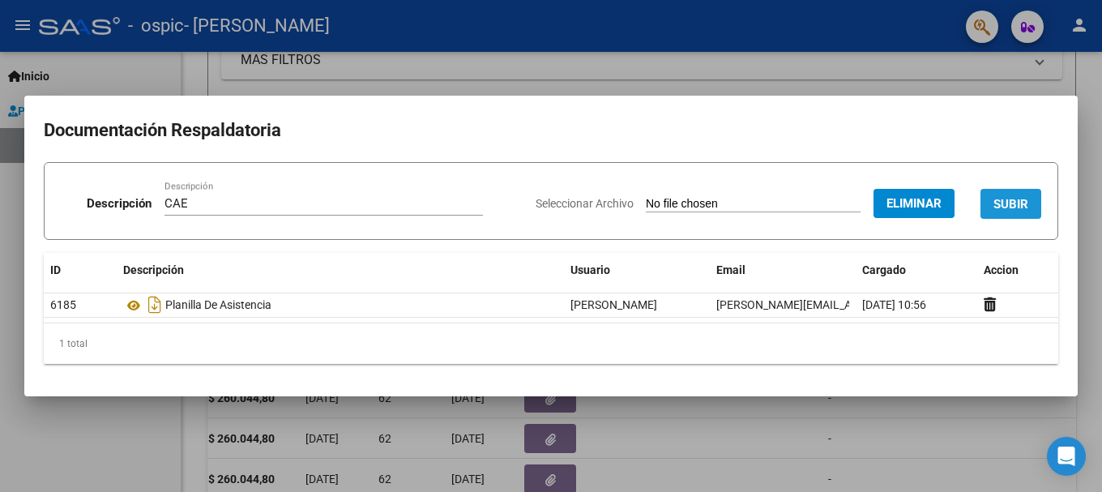
click at [995, 204] on span "SUBIR" at bounding box center [1010, 204] width 35 height 15
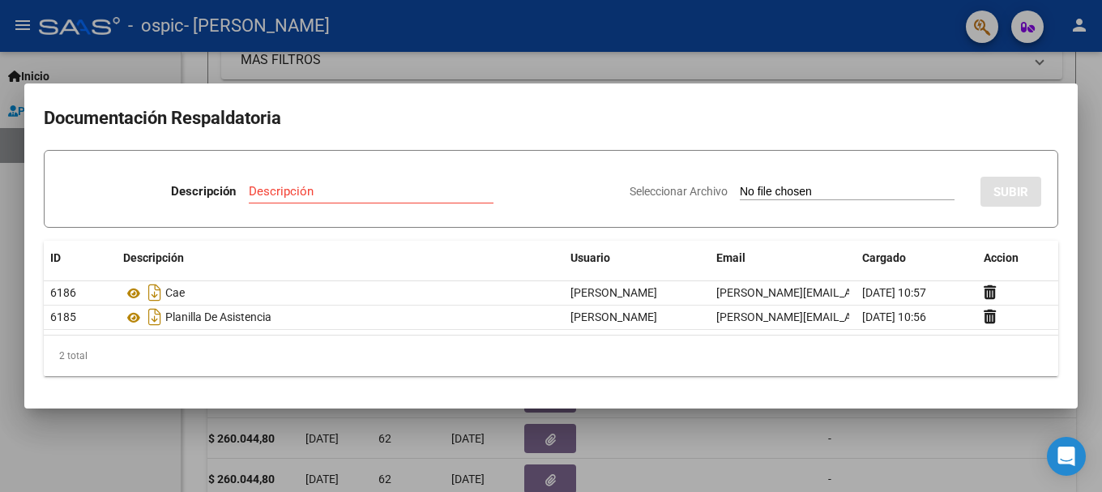
click at [817, 190] on input "Seleccionar Archivo" at bounding box center [847, 192] width 215 height 15
type input "C:\fakepath\AUTORIZACION 2025 Afil. ALEGRE, [GEOGRAPHIC_DATA]pdf"
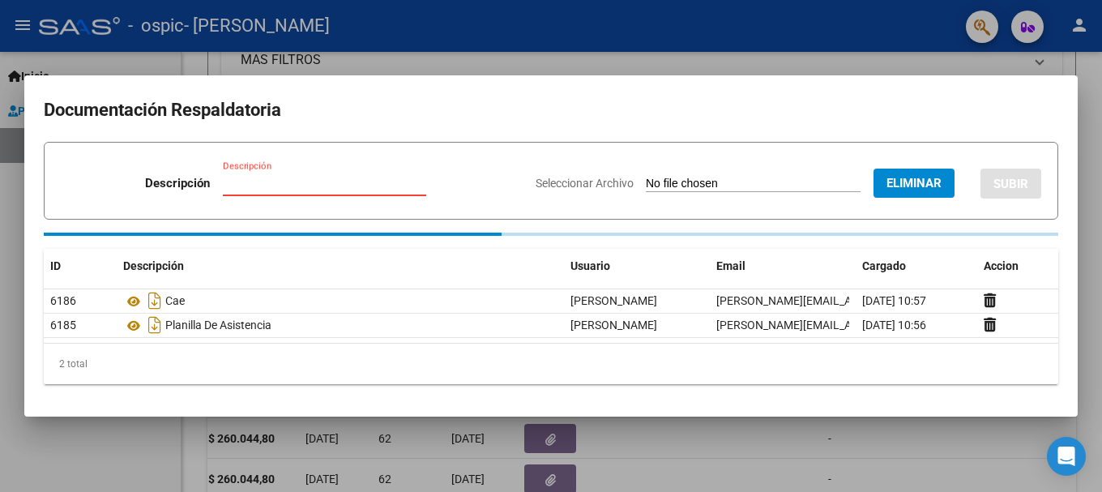
click at [232, 182] on input "Descripción" at bounding box center [324, 183] width 203 height 15
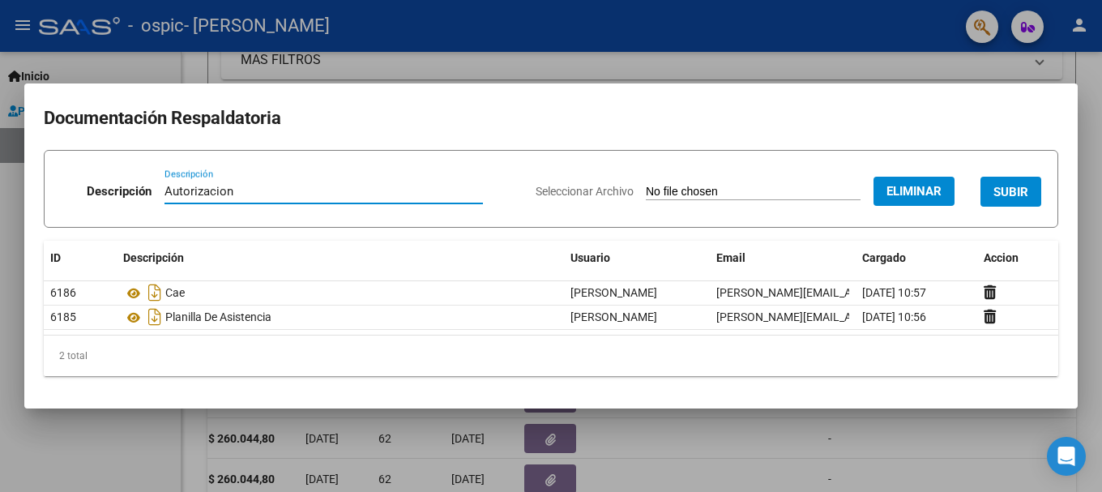
type input "Autorizacion"
click at [1004, 190] on span "SUBIR" at bounding box center [1010, 192] width 35 height 15
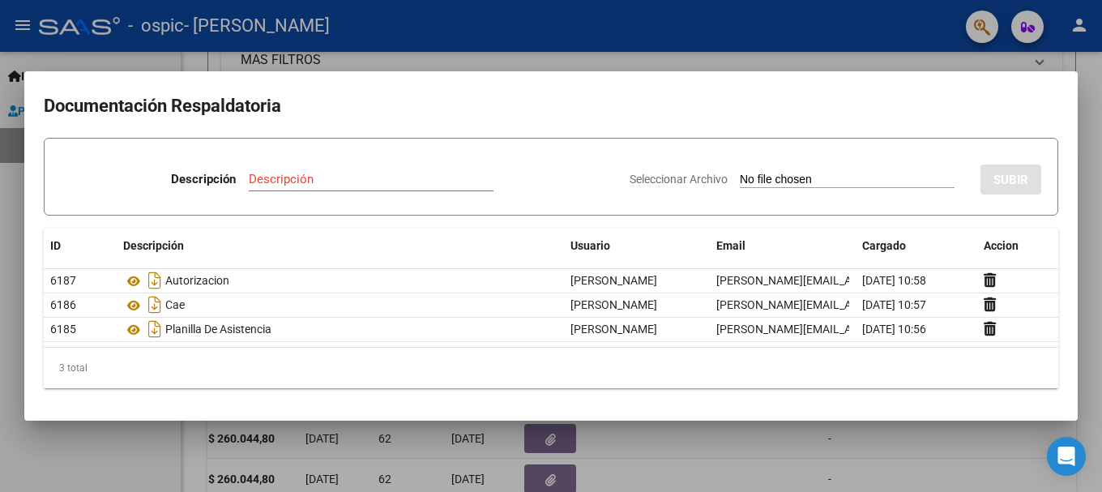
click at [552, 50] on div at bounding box center [551, 246] width 1102 height 492
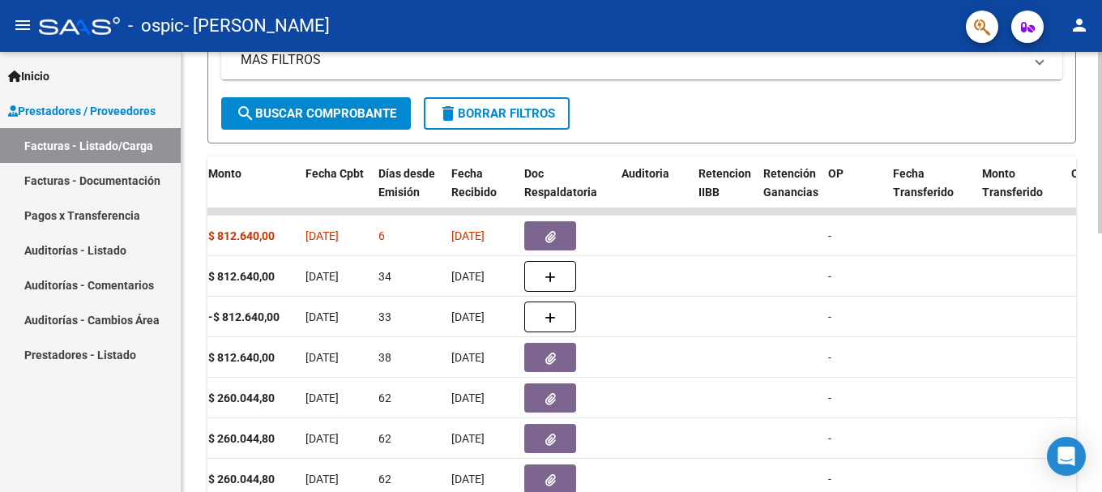
scroll to position [629, 0]
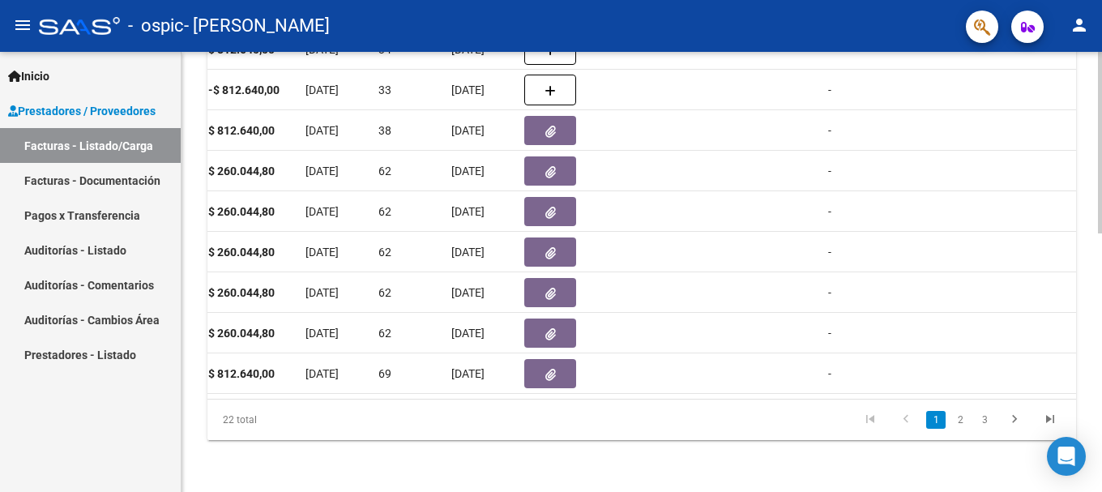
click at [1101, 428] on div at bounding box center [1100, 272] width 4 height 440
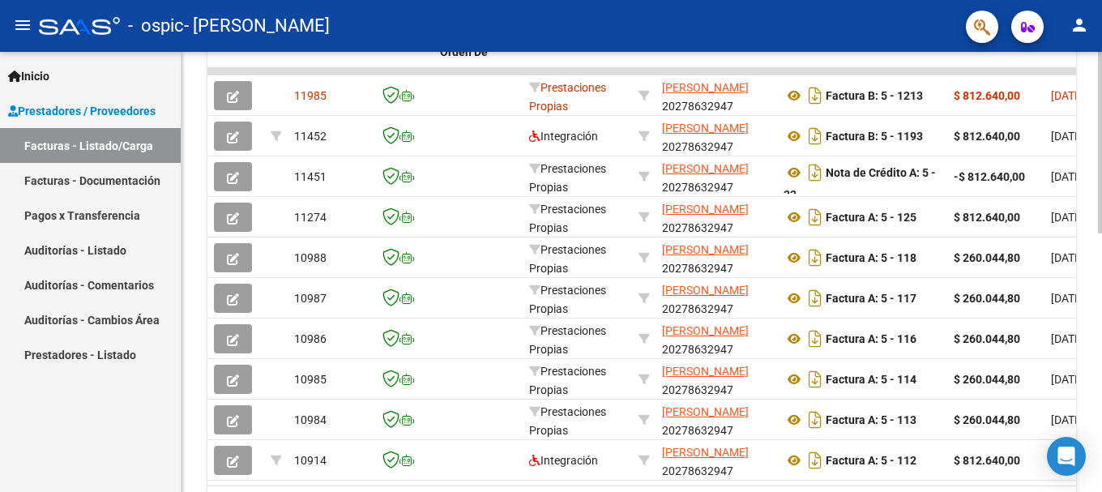
scroll to position [531, 0]
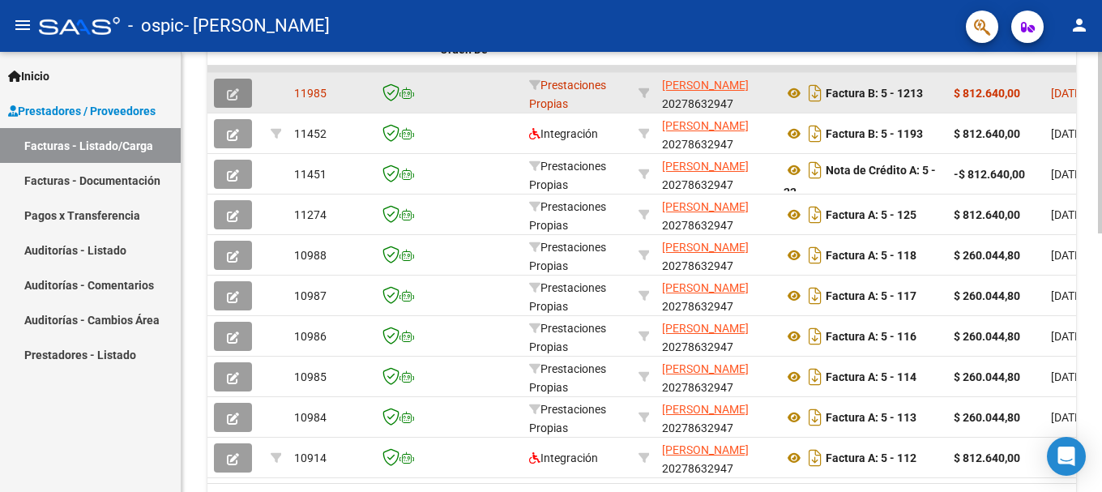
click at [232, 92] on icon "button" at bounding box center [233, 94] width 12 height 12
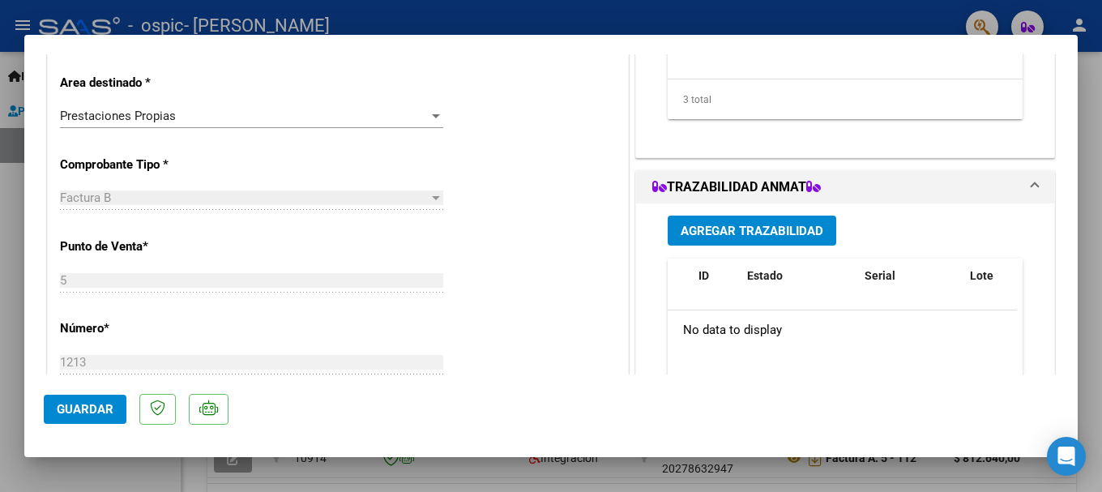
scroll to position [332, 0]
